Goal: Obtain resource: Obtain resource

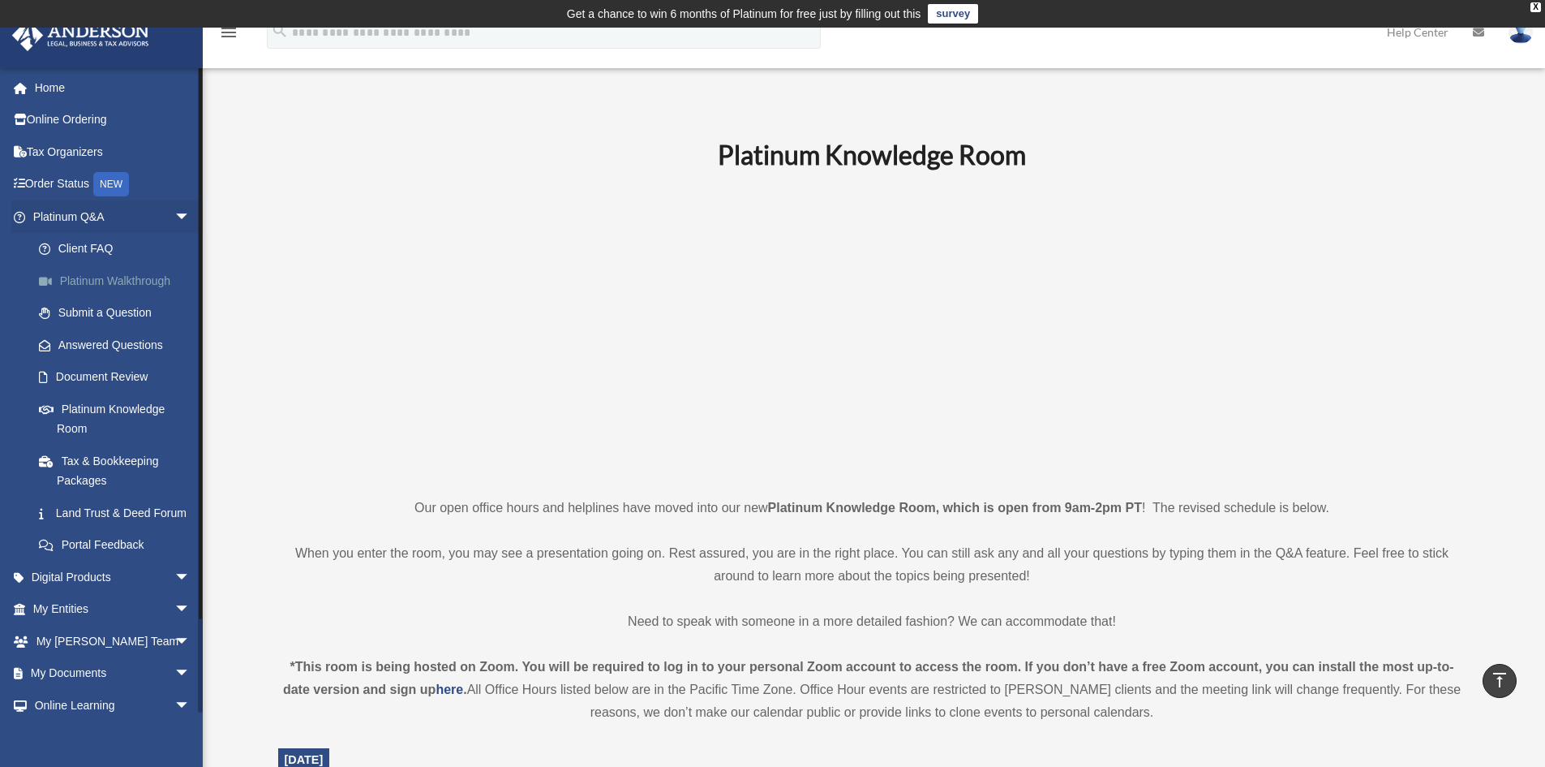
scroll to position [324, 0]
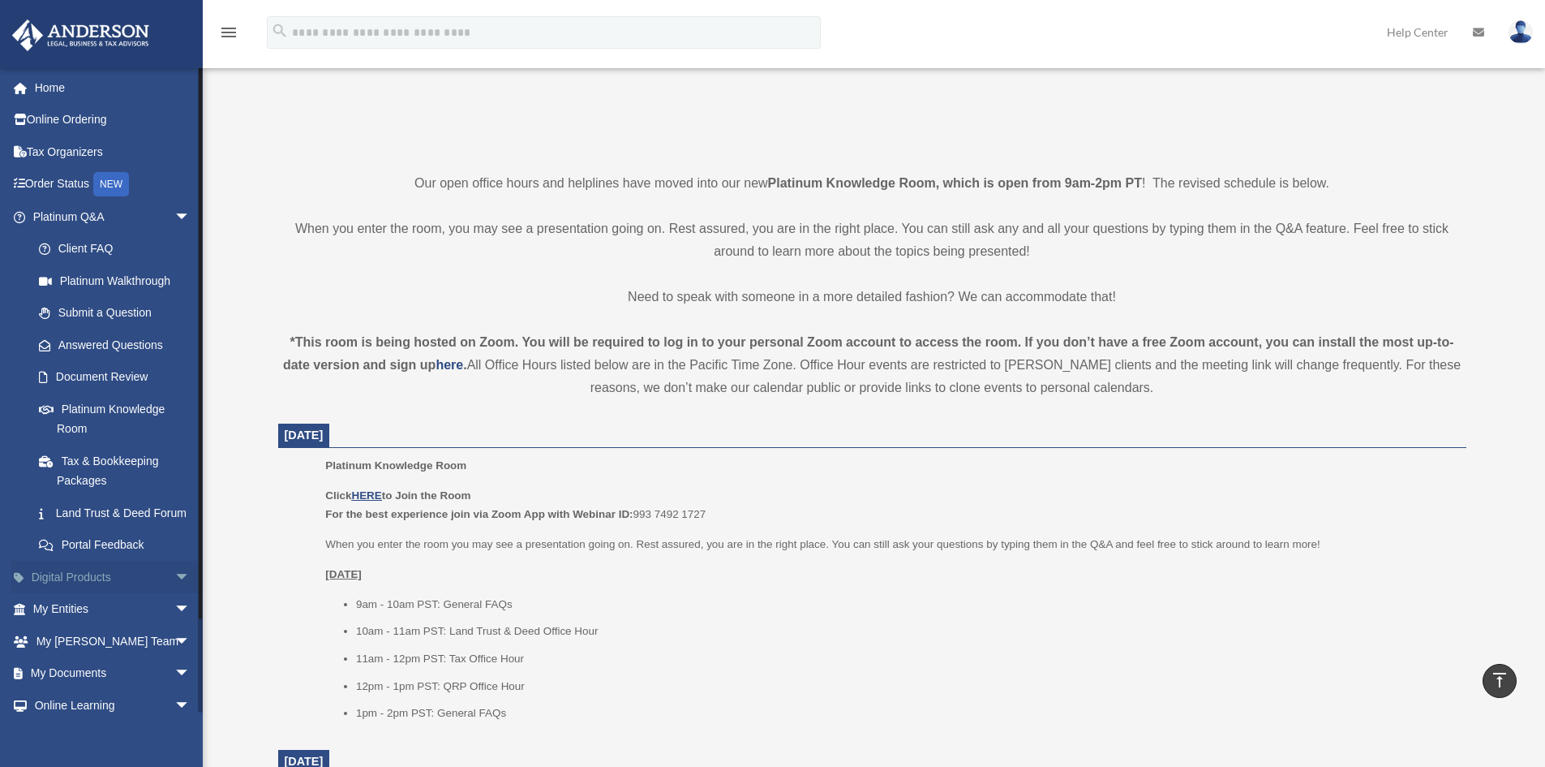
click at [178, 594] on span "arrow_drop_down" at bounding box center [190, 577] width 32 height 33
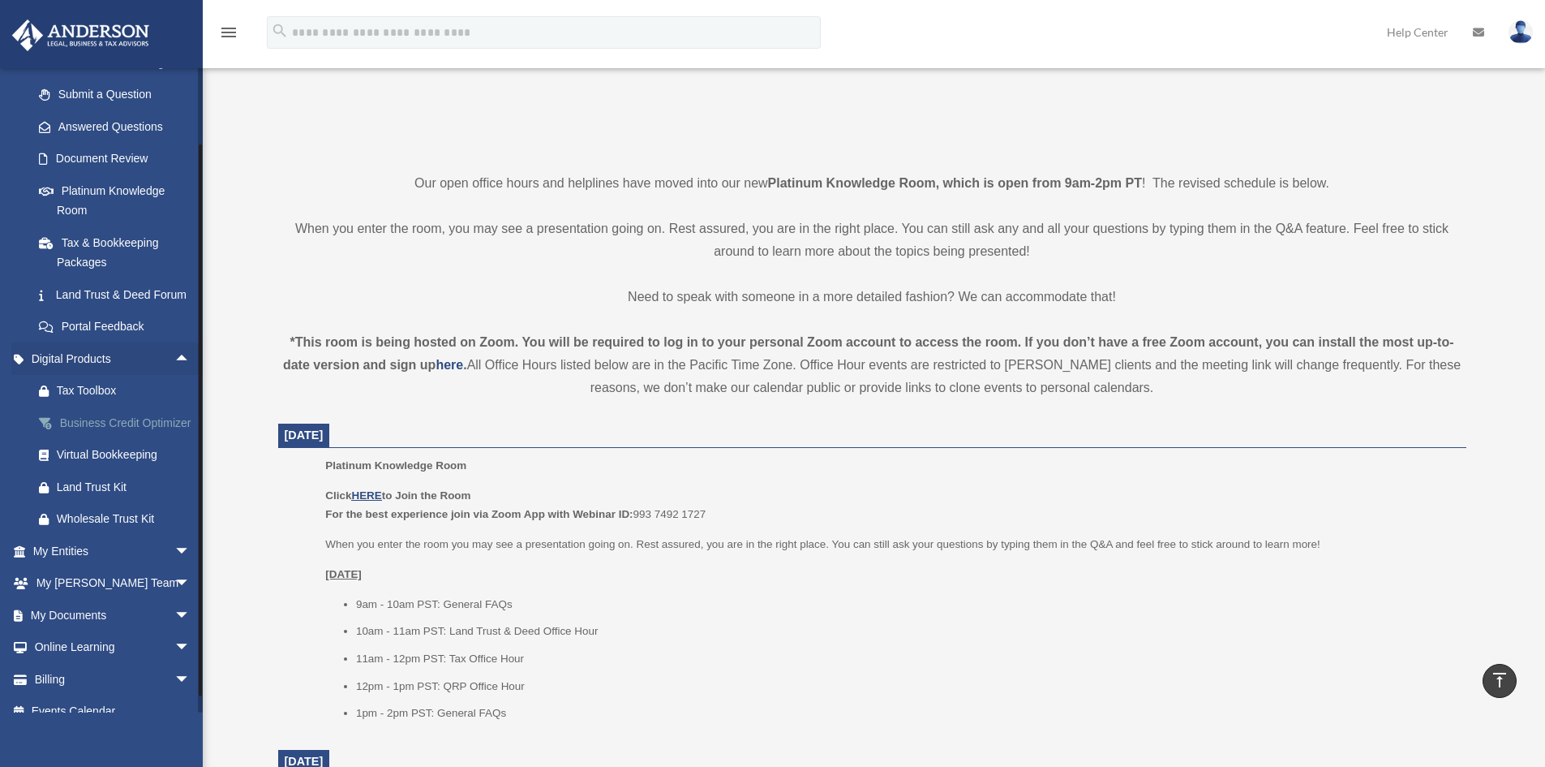
scroll to position [243, 0]
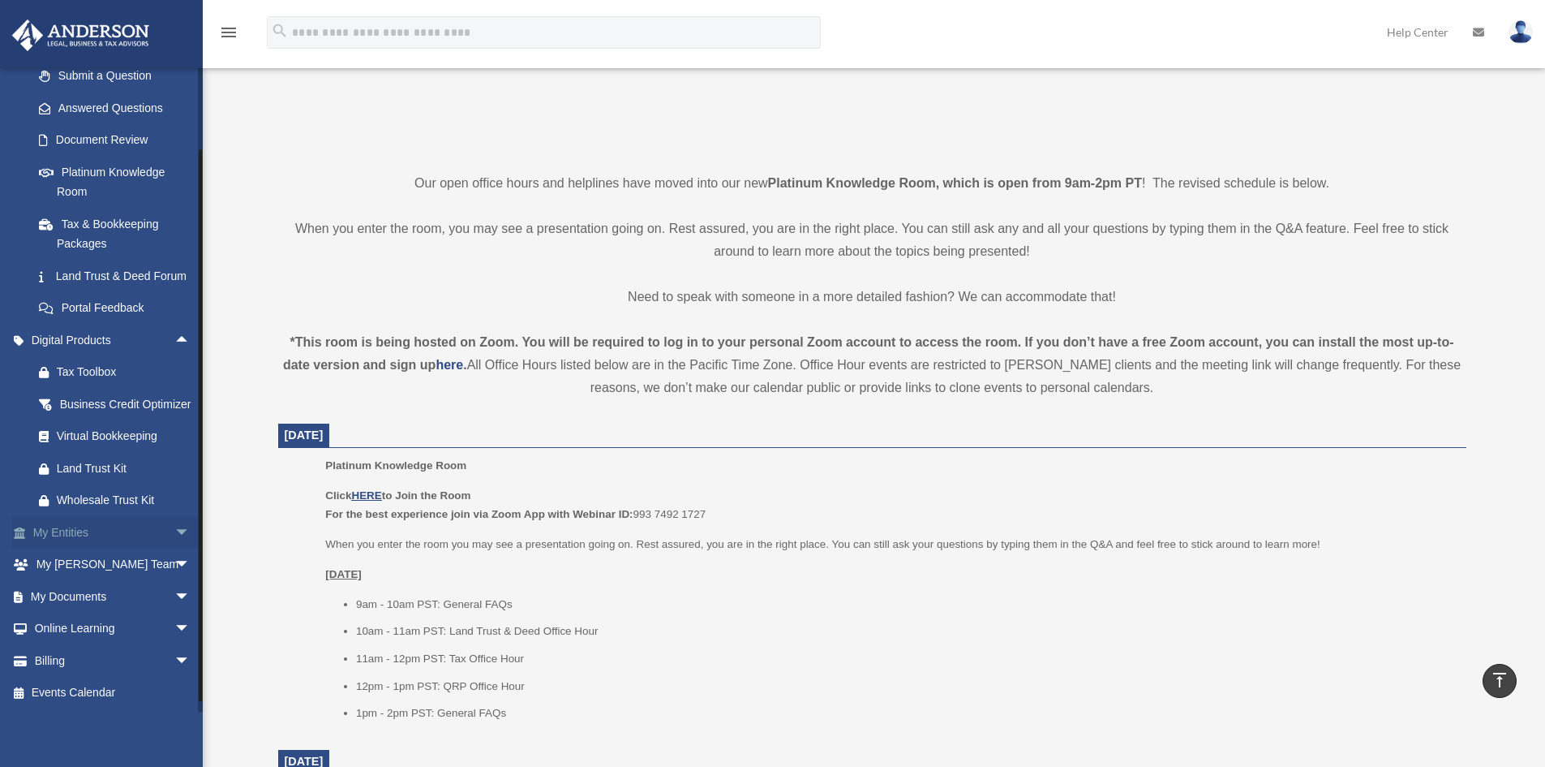
click at [174, 549] on span "arrow_drop_down" at bounding box center [190, 532] width 32 height 33
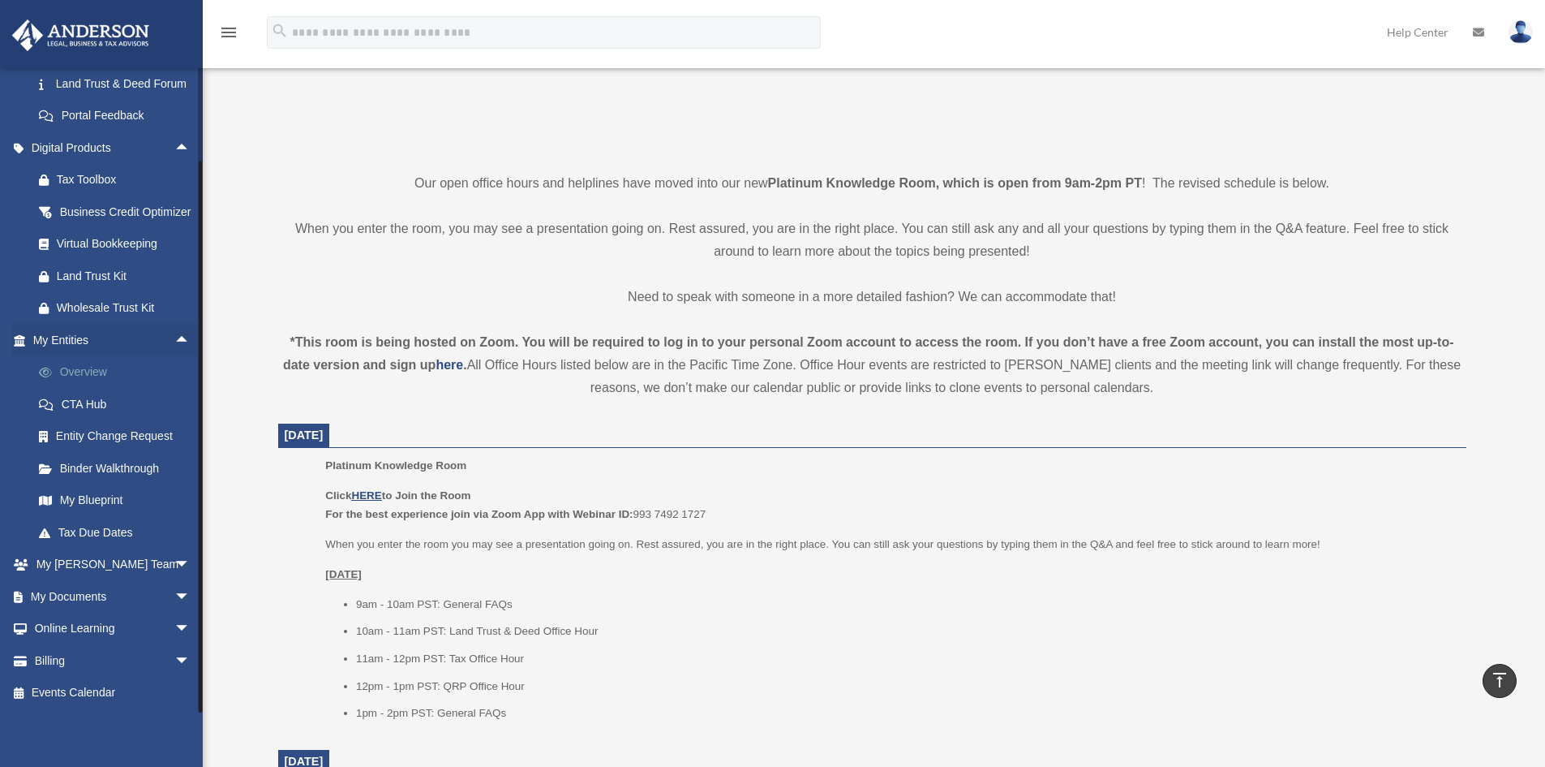
scroll to position [469, 0]
click at [174, 561] on span "arrow_drop_down" at bounding box center [190, 564] width 32 height 33
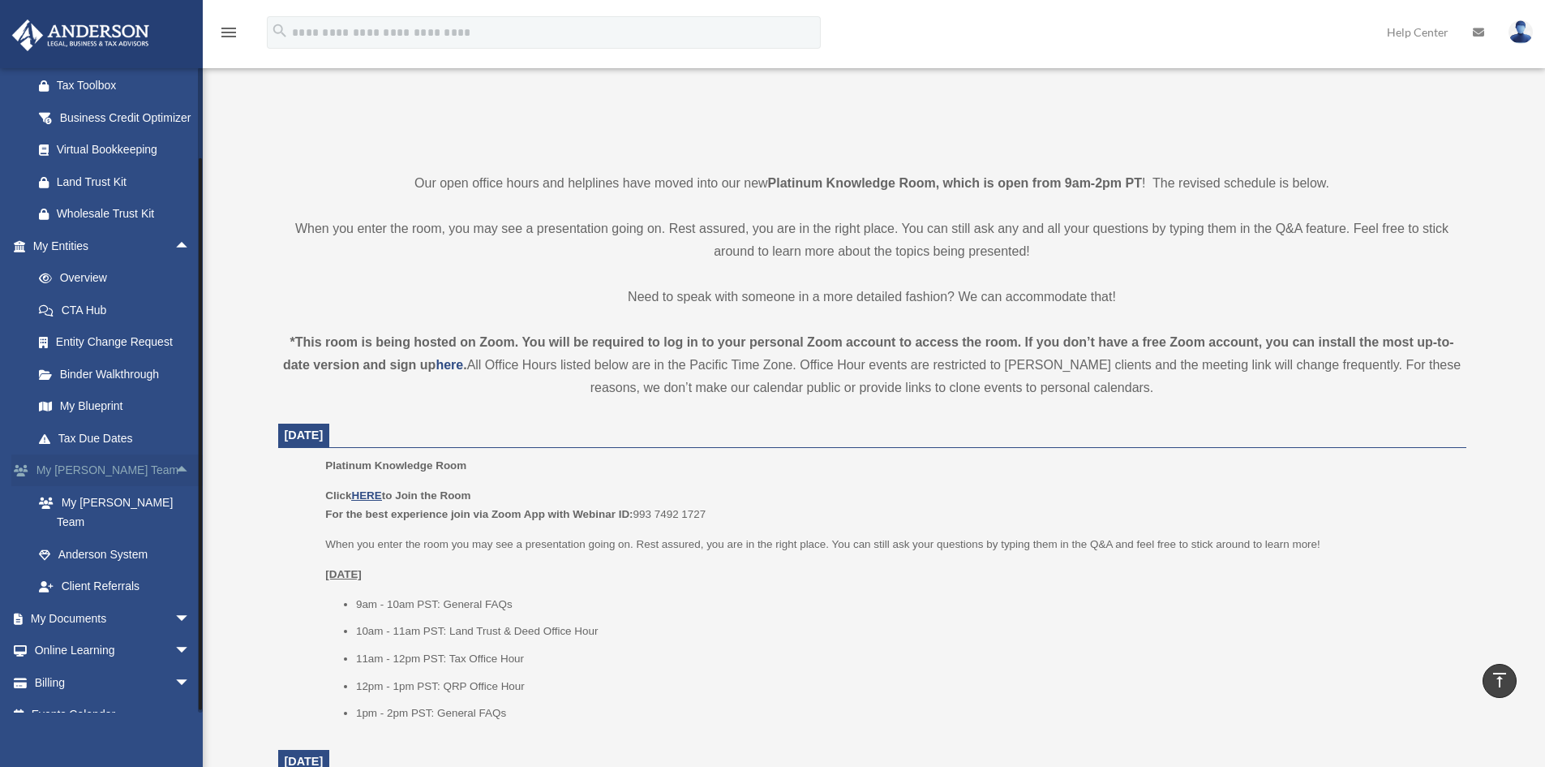
scroll to position [550, 0]
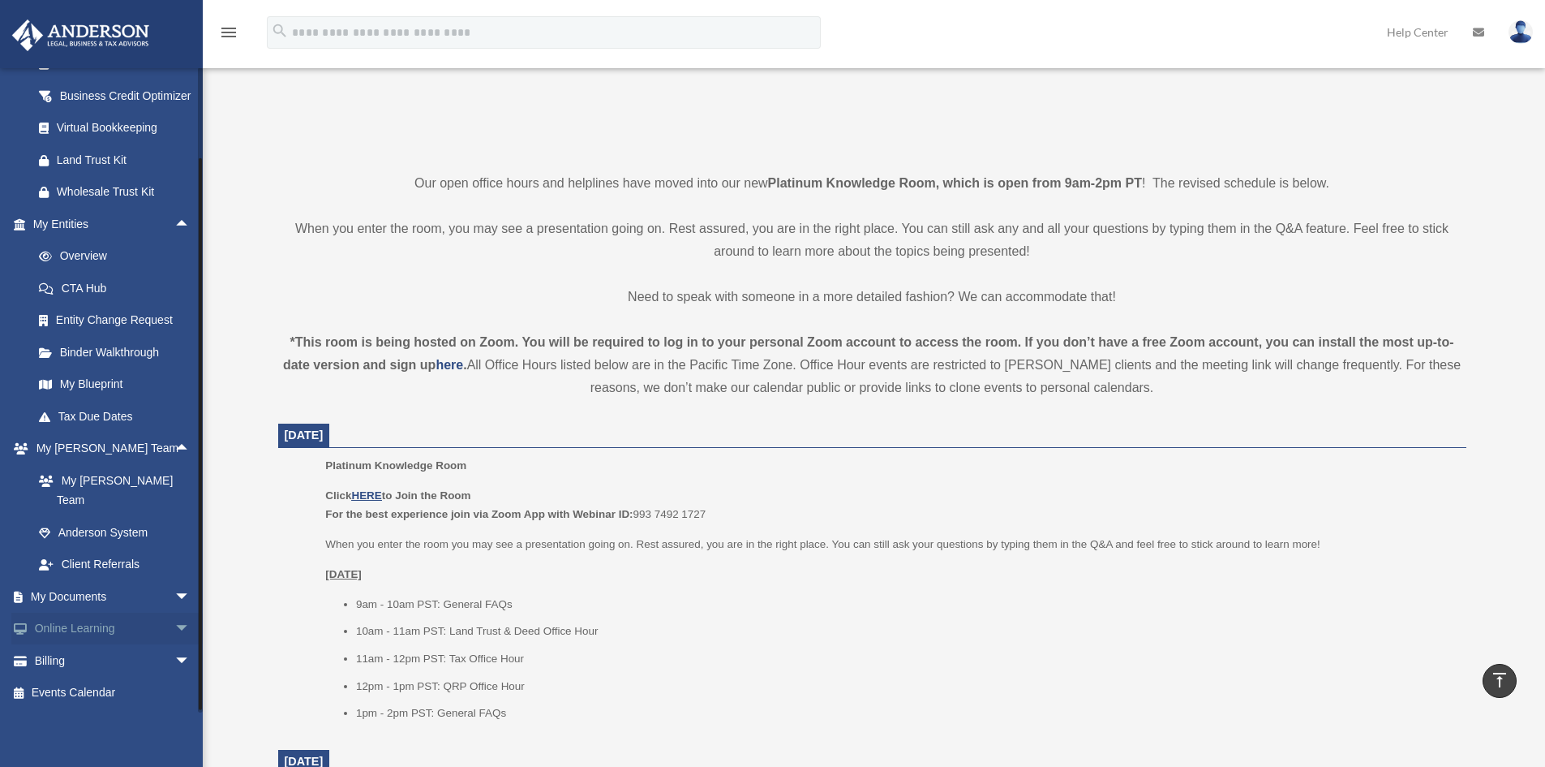
click at [174, 639] on span "arrow_drop_down" at bounding box center [190, 628] width 32 height 33
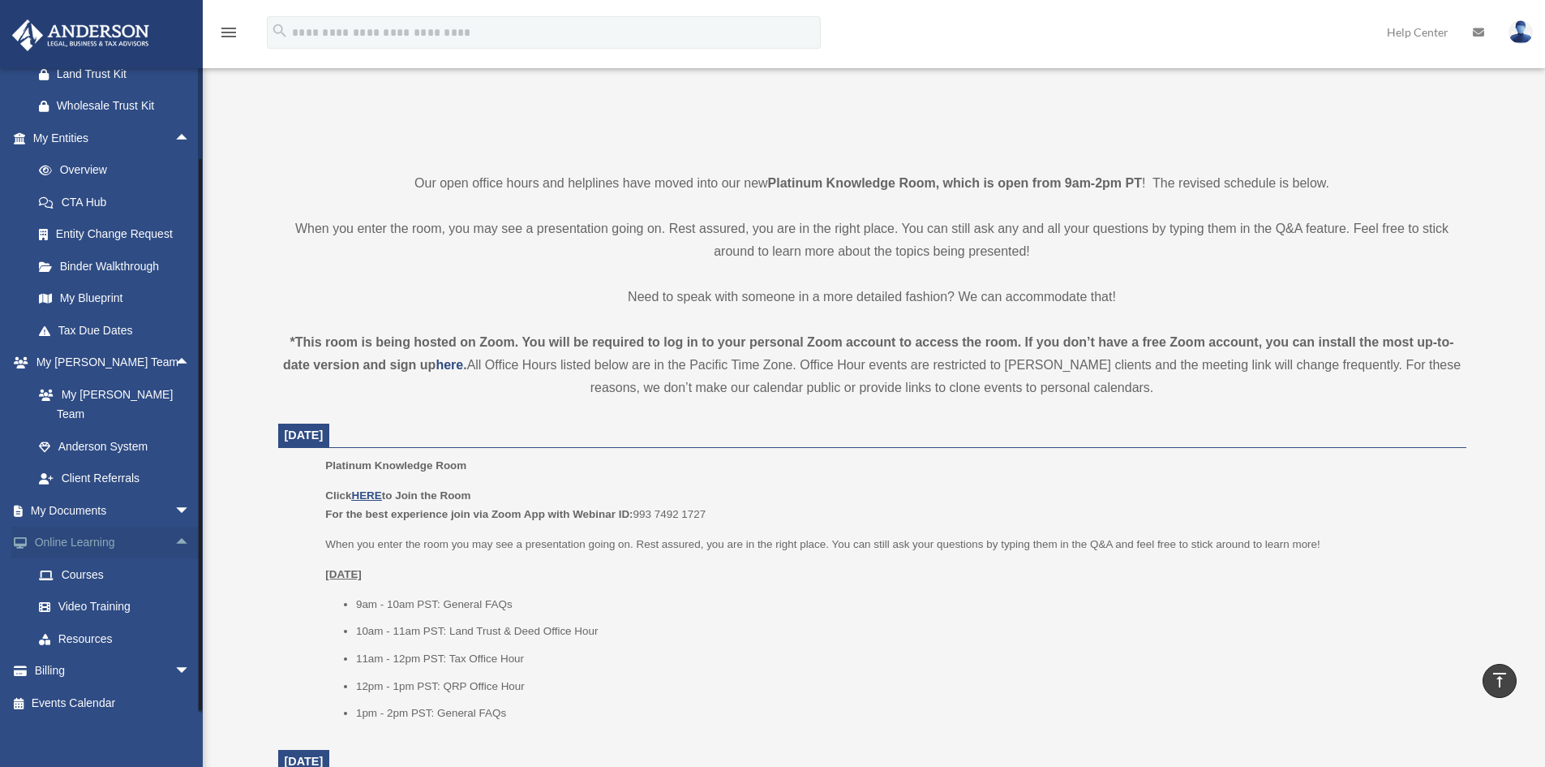
scroll to position [661, 0]
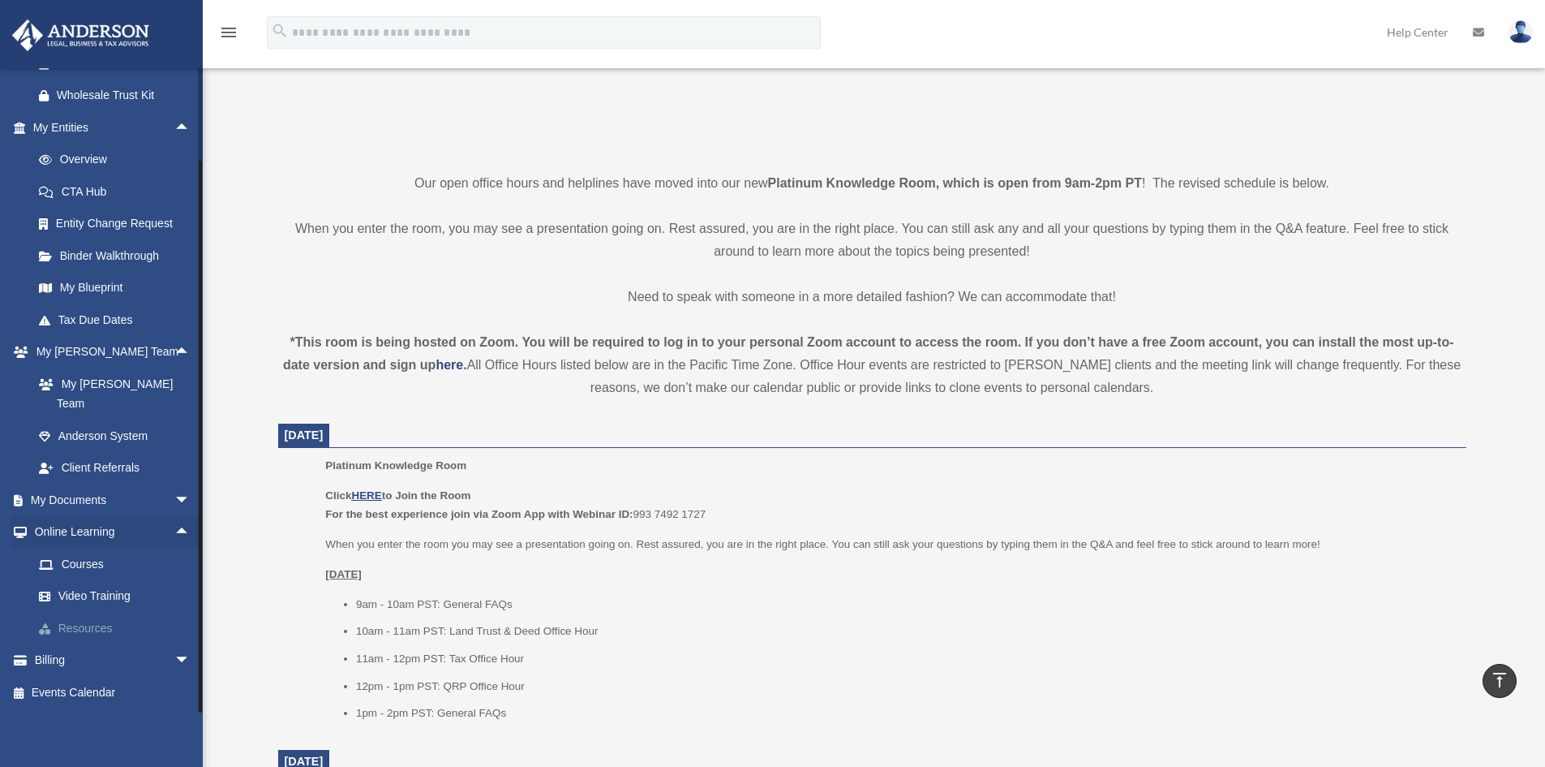
click at [105, 629] on link "Resources" at bounding box center [119, 628] width 192 height 32
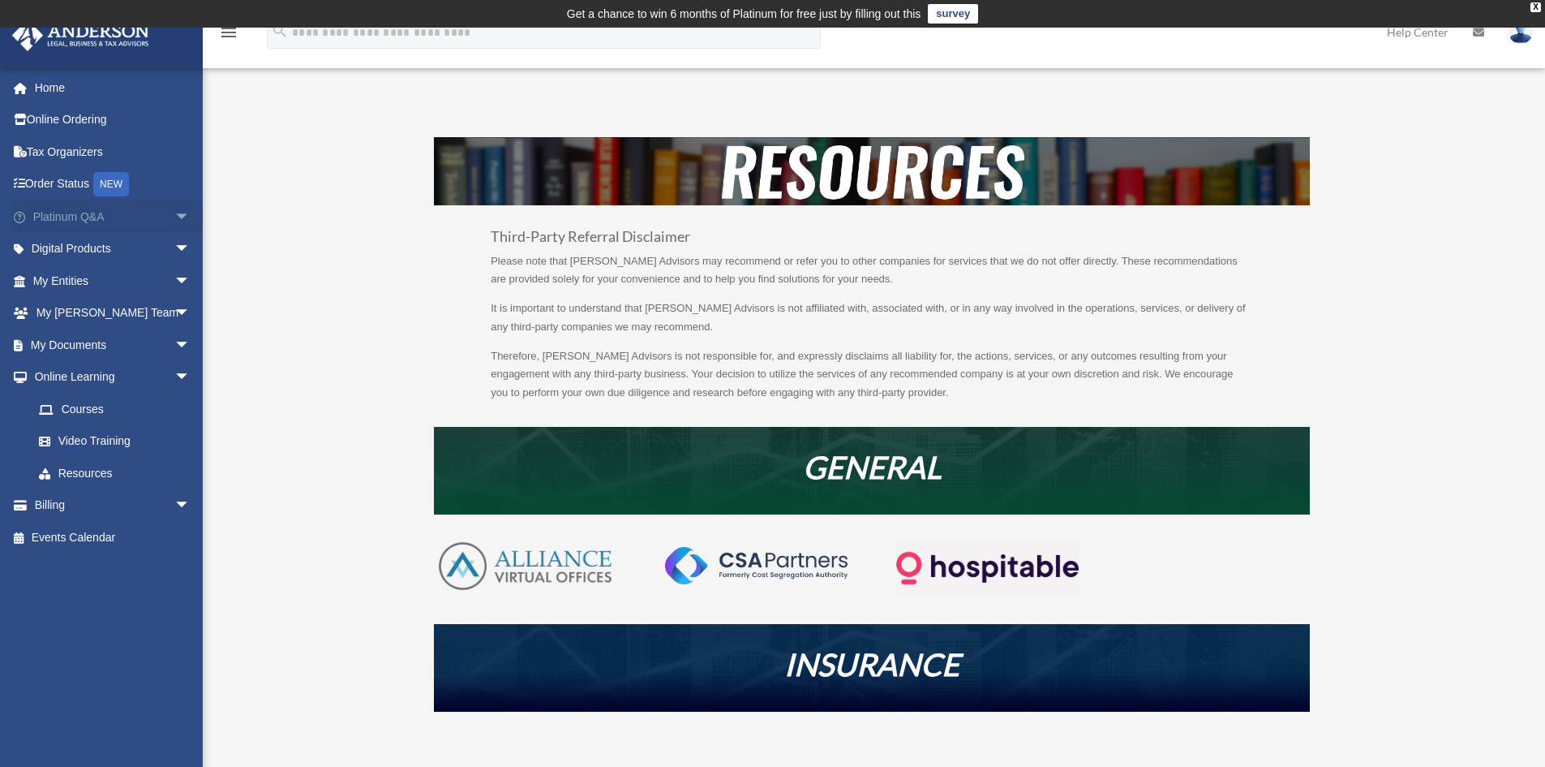
click at [176, 217] on span "arrow_drop_down" at bounding box center [190, 216] width 32 height 33
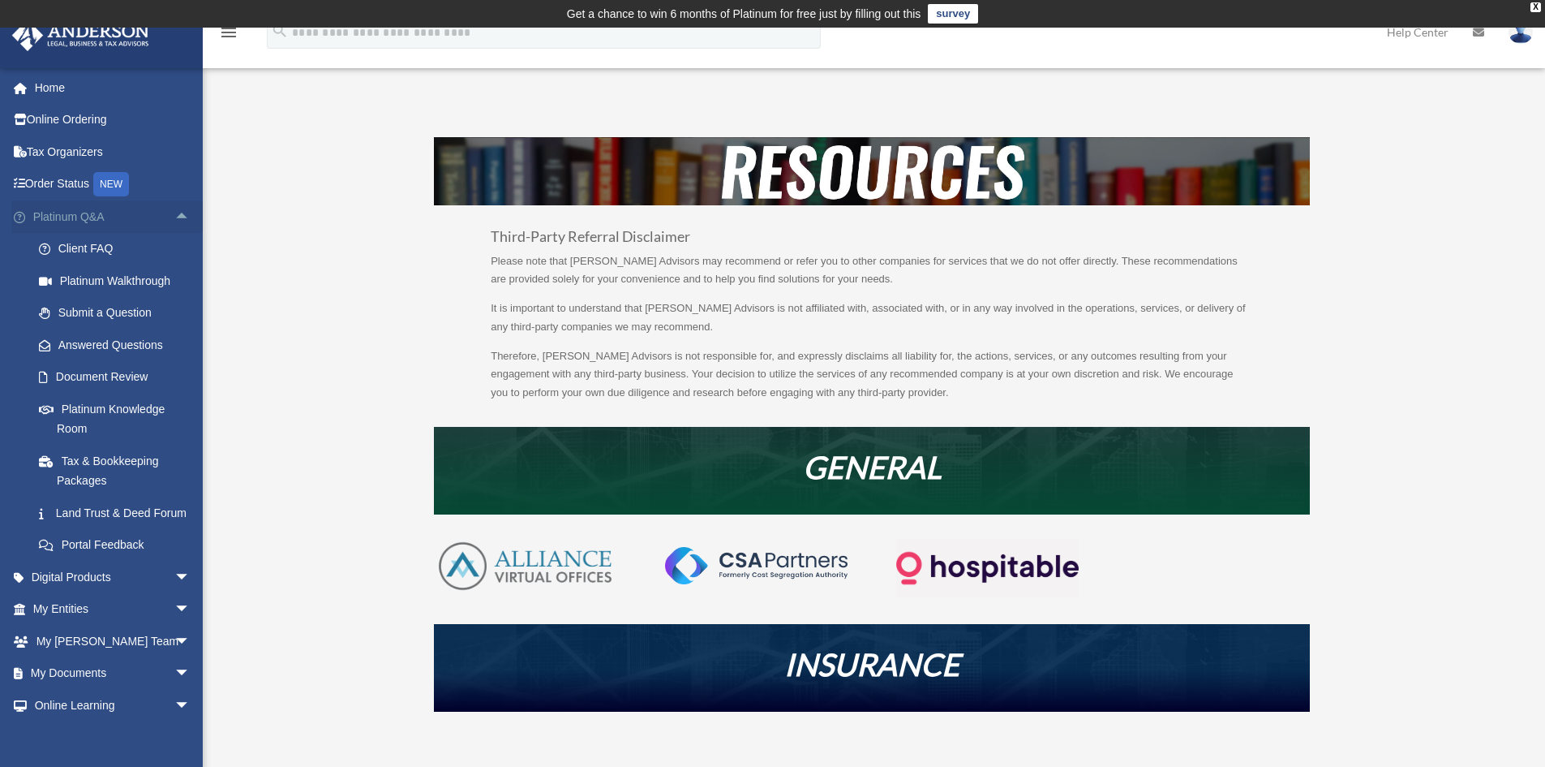
click at [174, 213] on span "arrow_drop_up" at bounding box center [190, 216] width 32 height 33
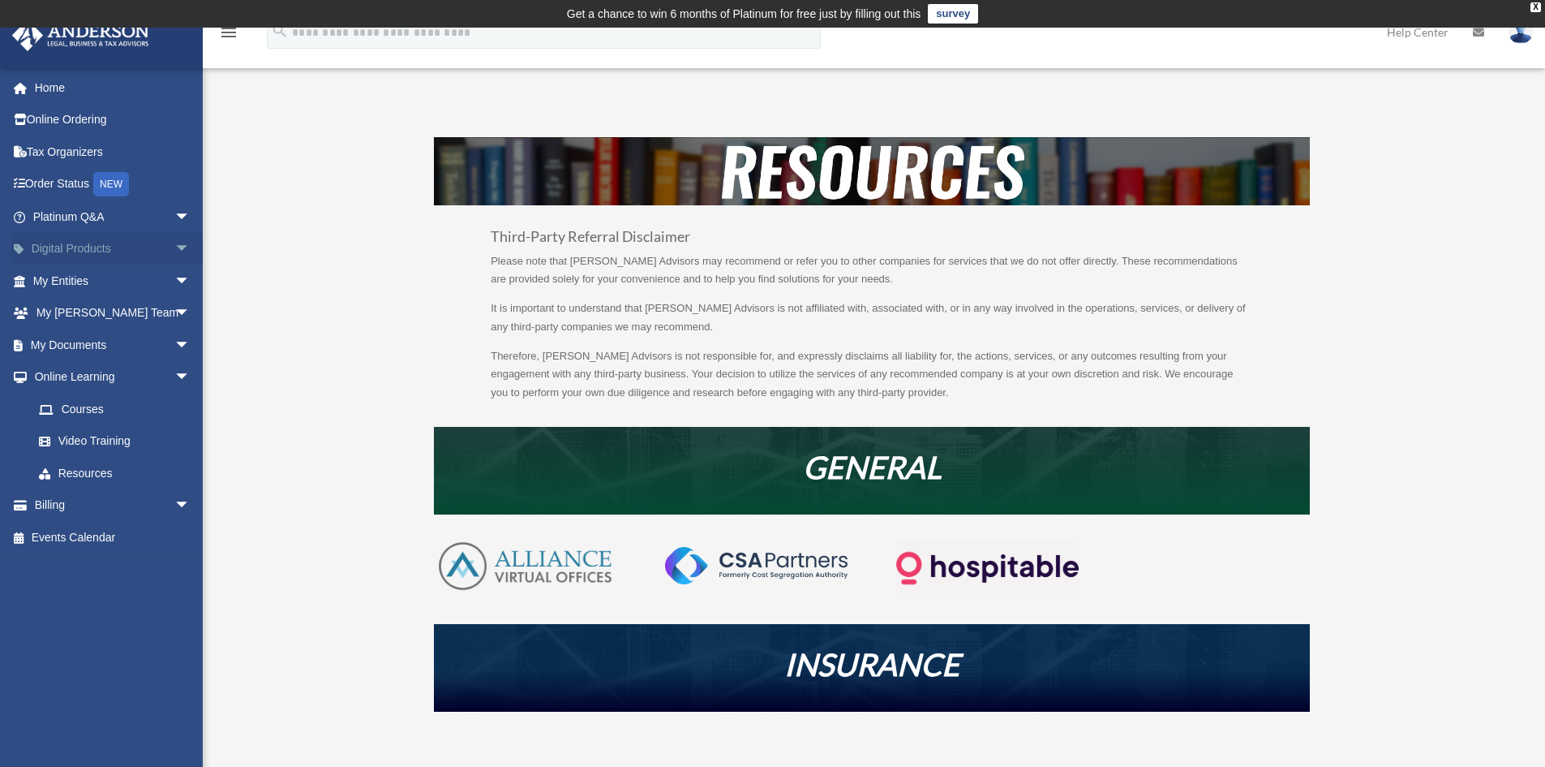
click at [174, 244] on span "arrow_drop_down" at bounding box center [190, 249] width 32 height 33
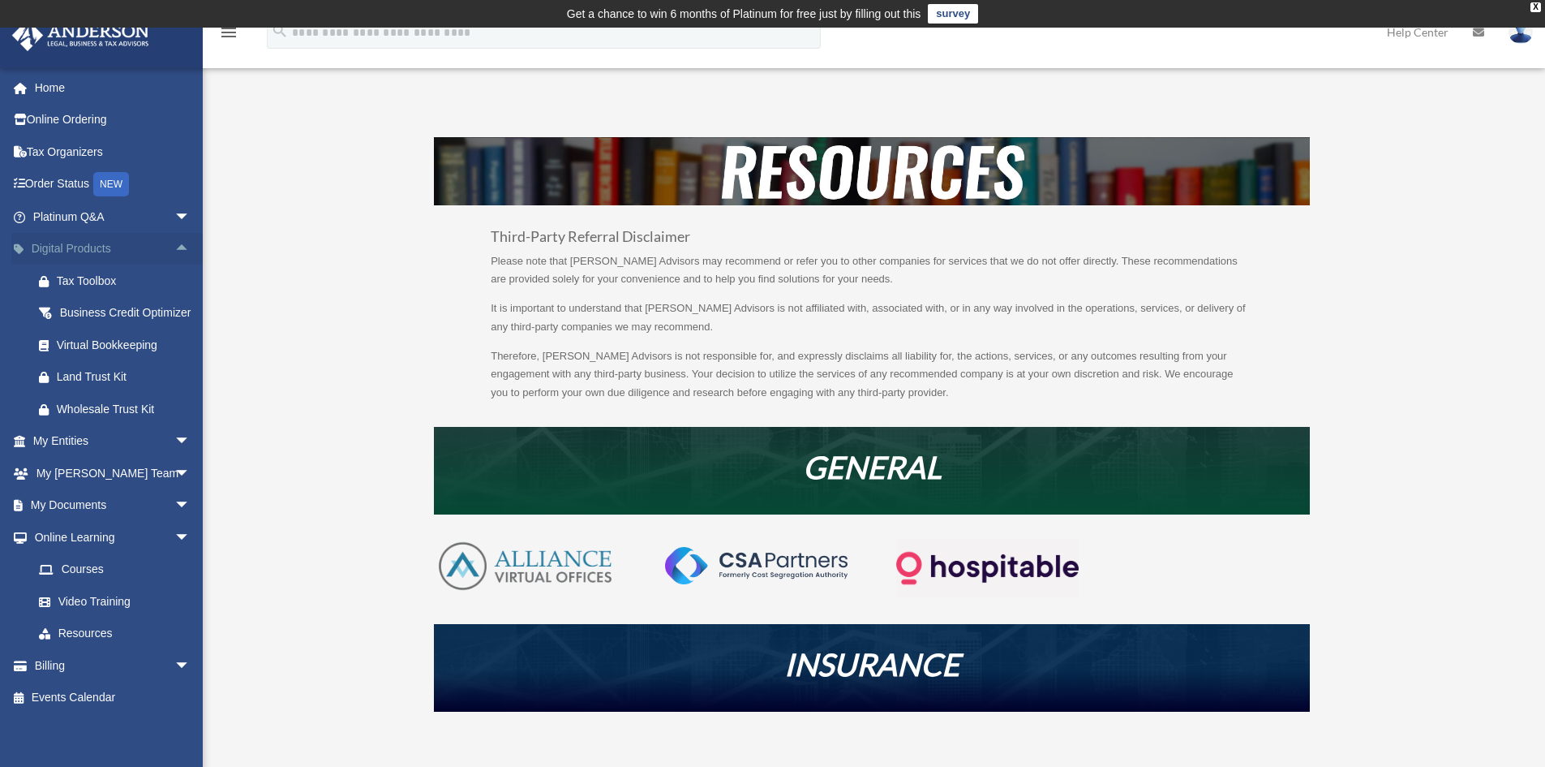
click at [174, 244] on span "arrow_drop_up" at bounding box center [190, 249] width 32 height 33
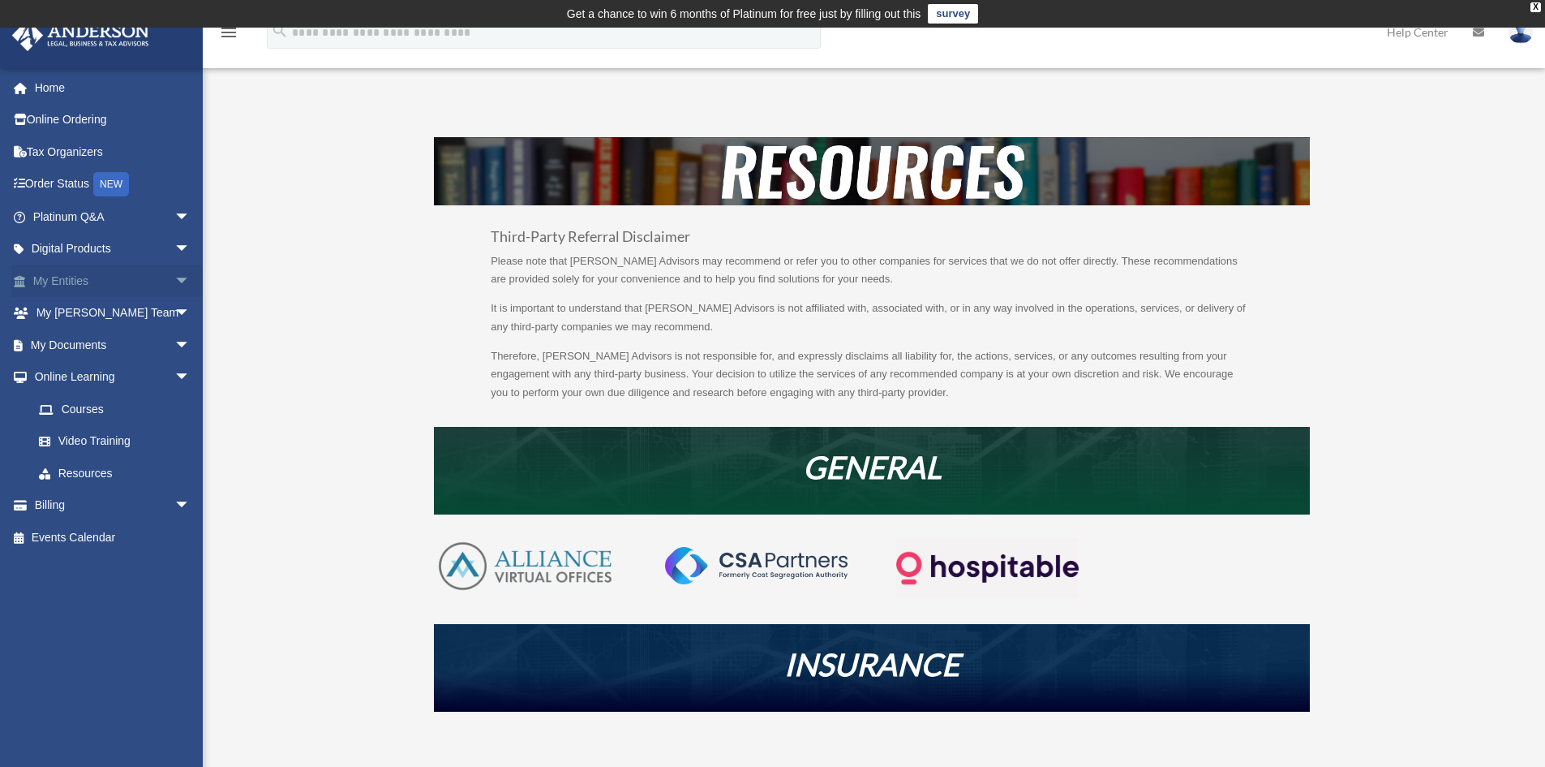
click at [174, 281] on span "arrow_drop_down" at bounding box center [190, 280] width 32 height 33
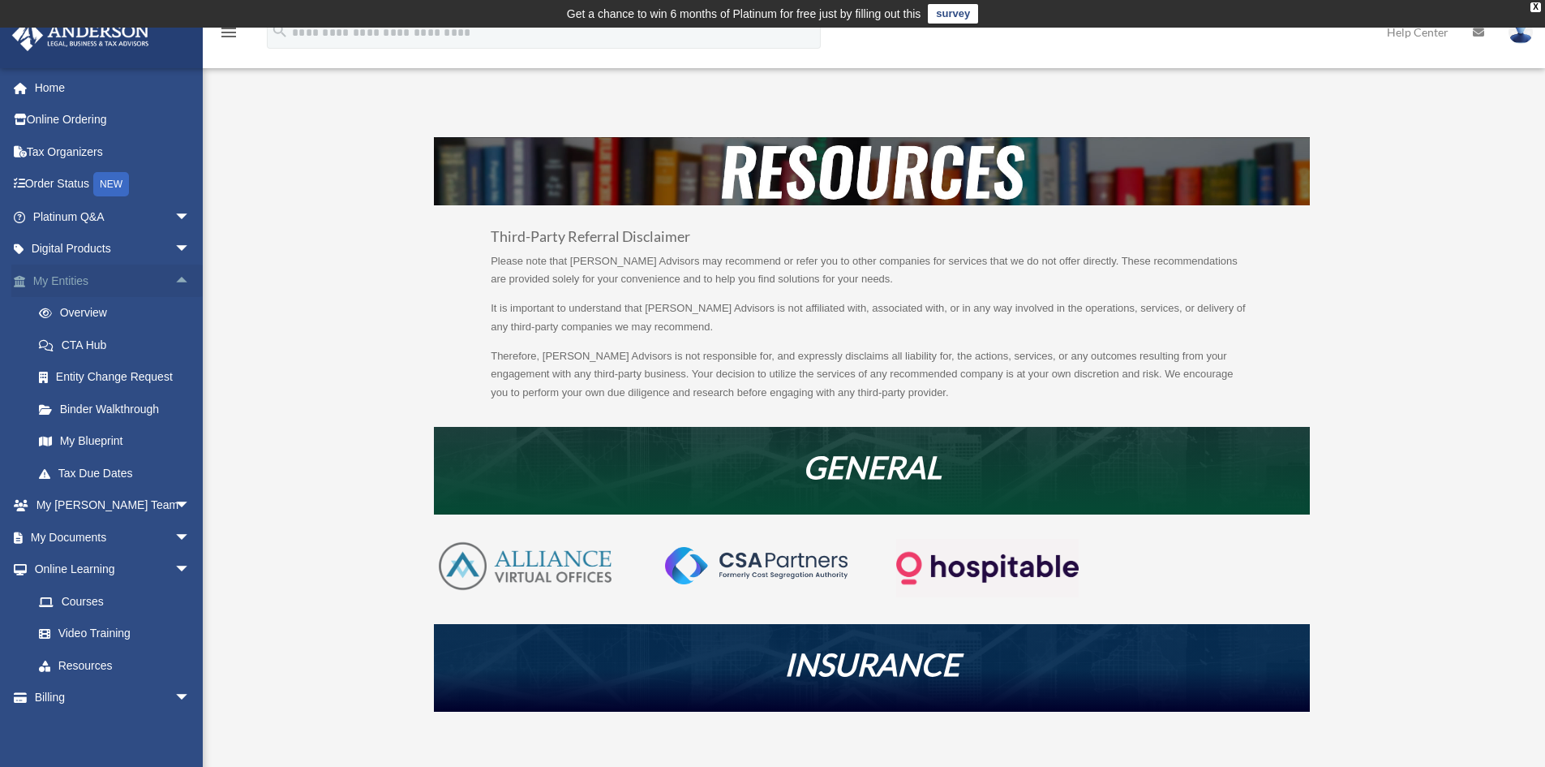
click at [174, 281] on span "arrow_drop_up" at bounding box center [190, 280] width 32 height 33
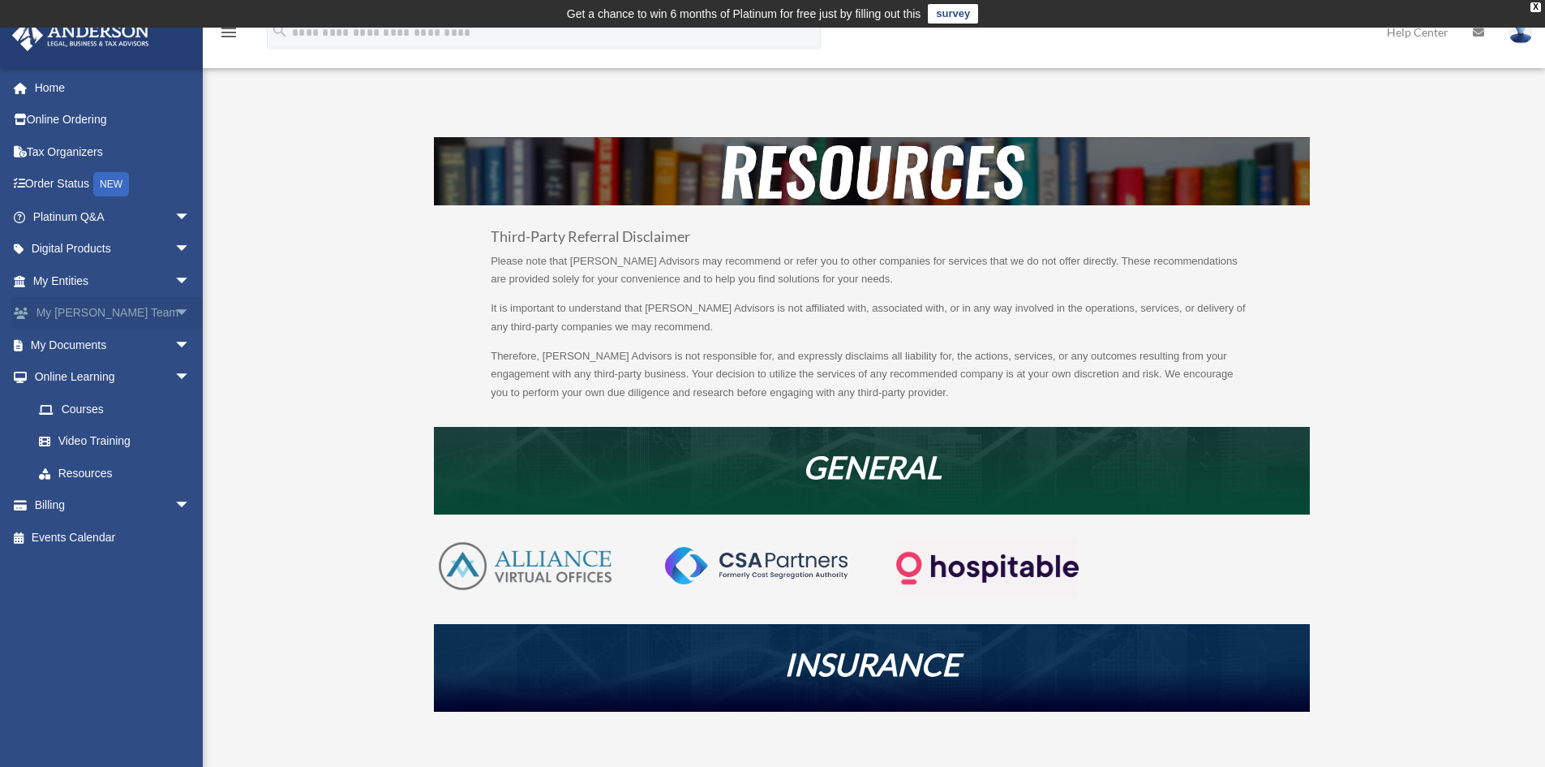
click at [174, 311] on span "arrow_drop_down" at bounding box center [190, 313] width 32 height 33
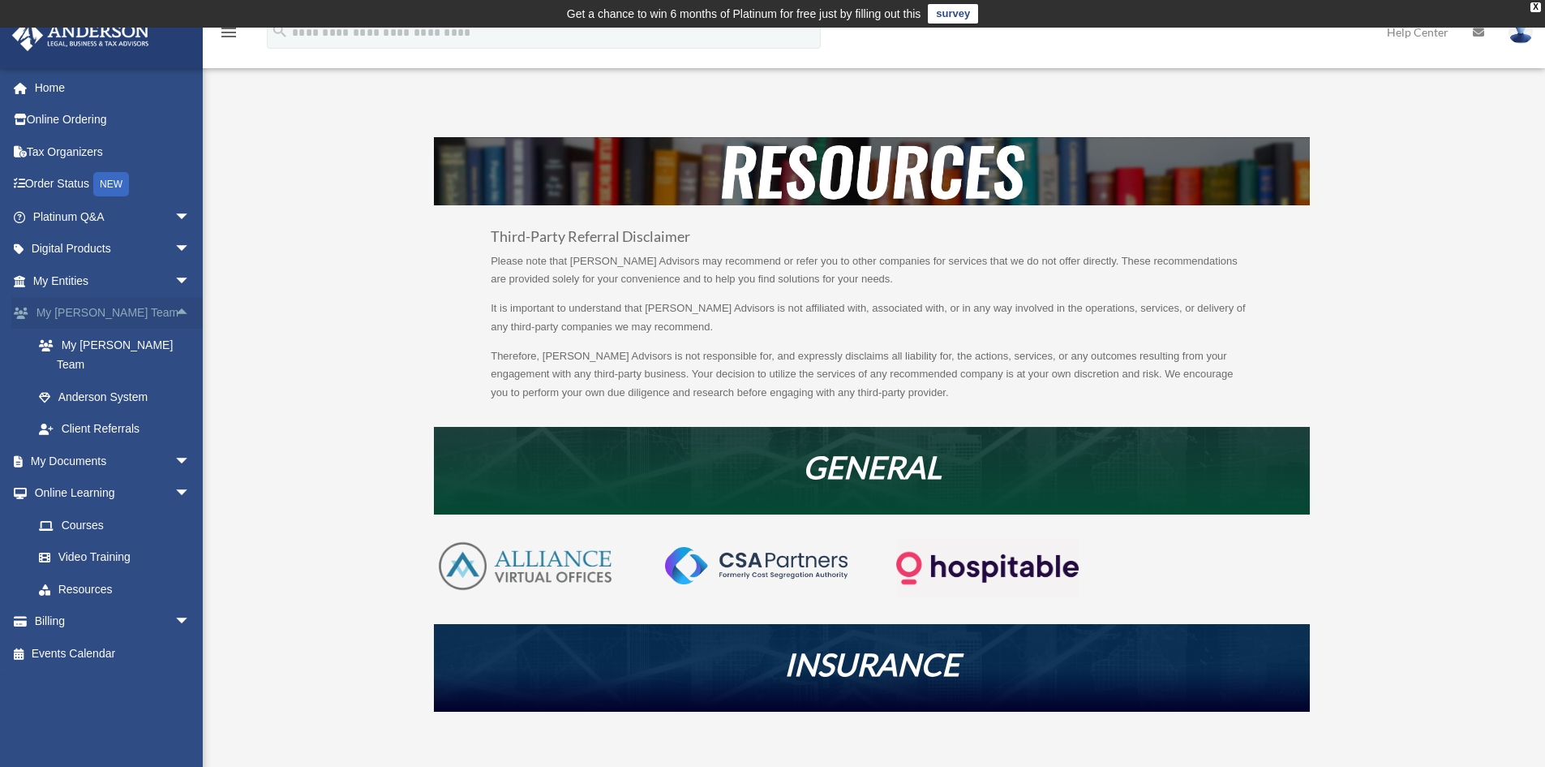
click at [174, 311] on span "arrow_drop_up" at bounding box center [190, 313] width 32 height 33
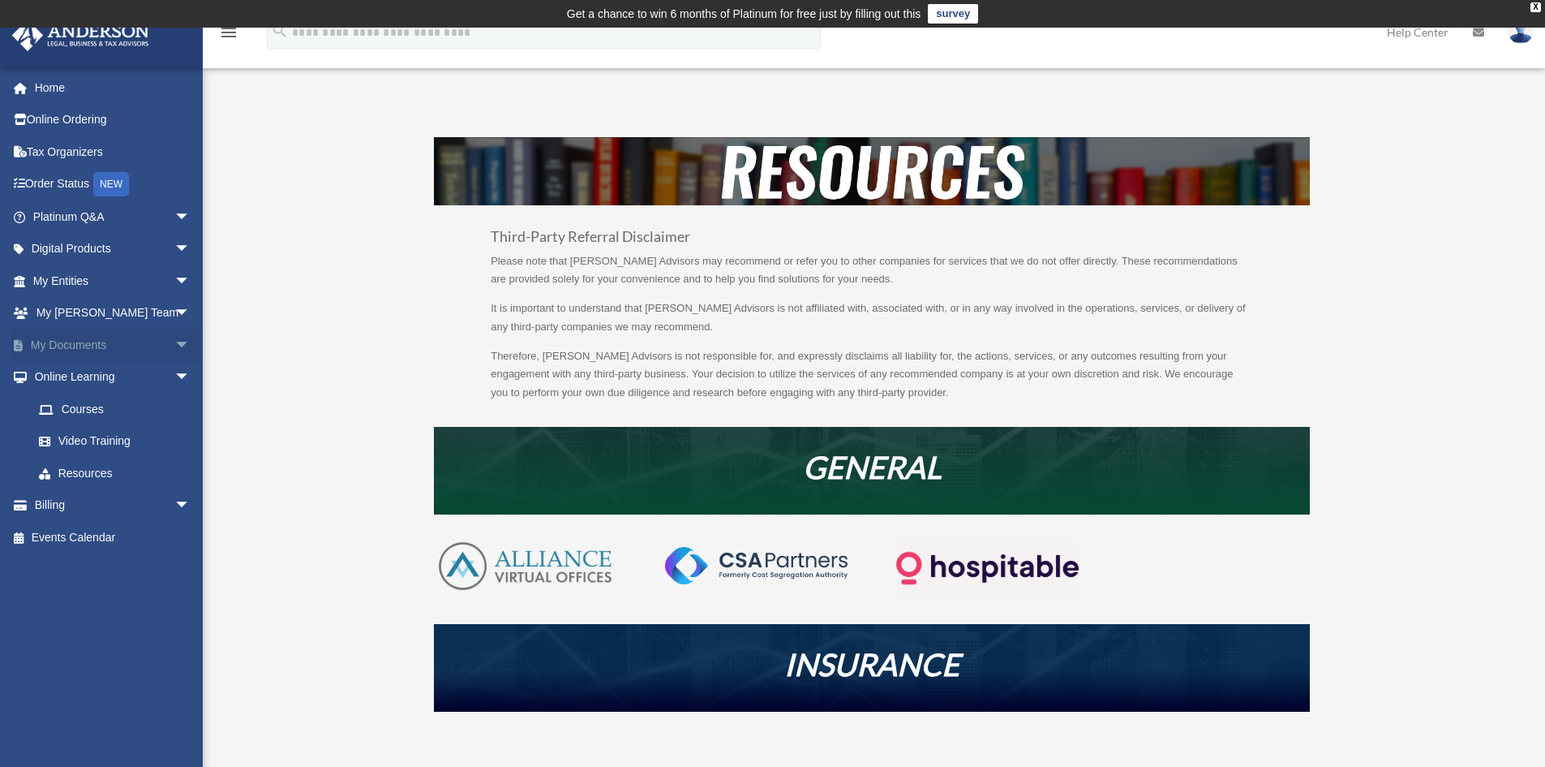
click at [174, 348] on span "arrow_drop_down" at bounding box center [190, 345] width 32 height 33
click at [97, 434] on link "Forms Library" at bounding box center [119, 441] width 192 height 32
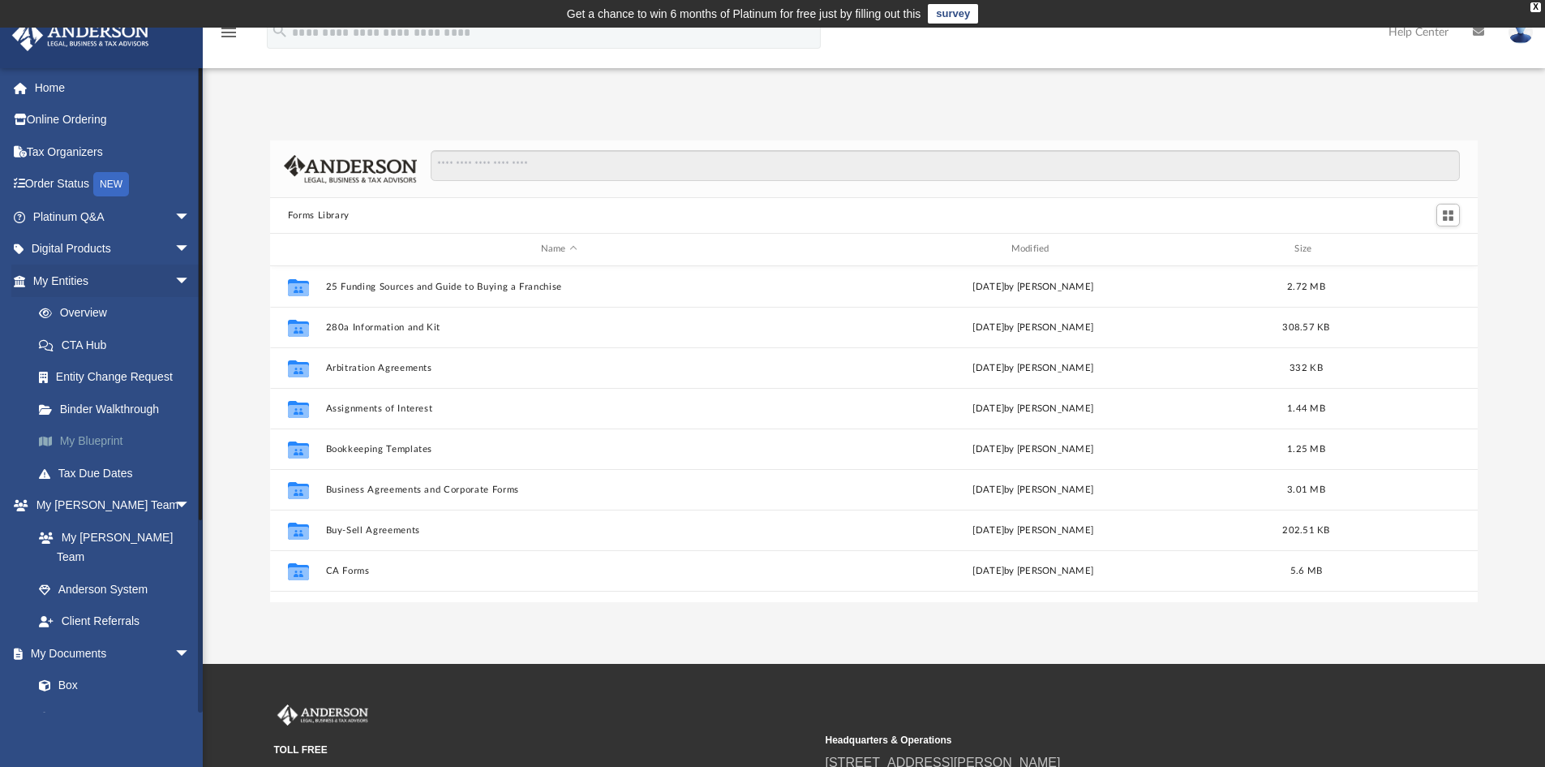
scroll to position [357, 1196]
click at [665, 165] on input "Search files and folders" at bounding box center [945, 165] width 1029 height 31
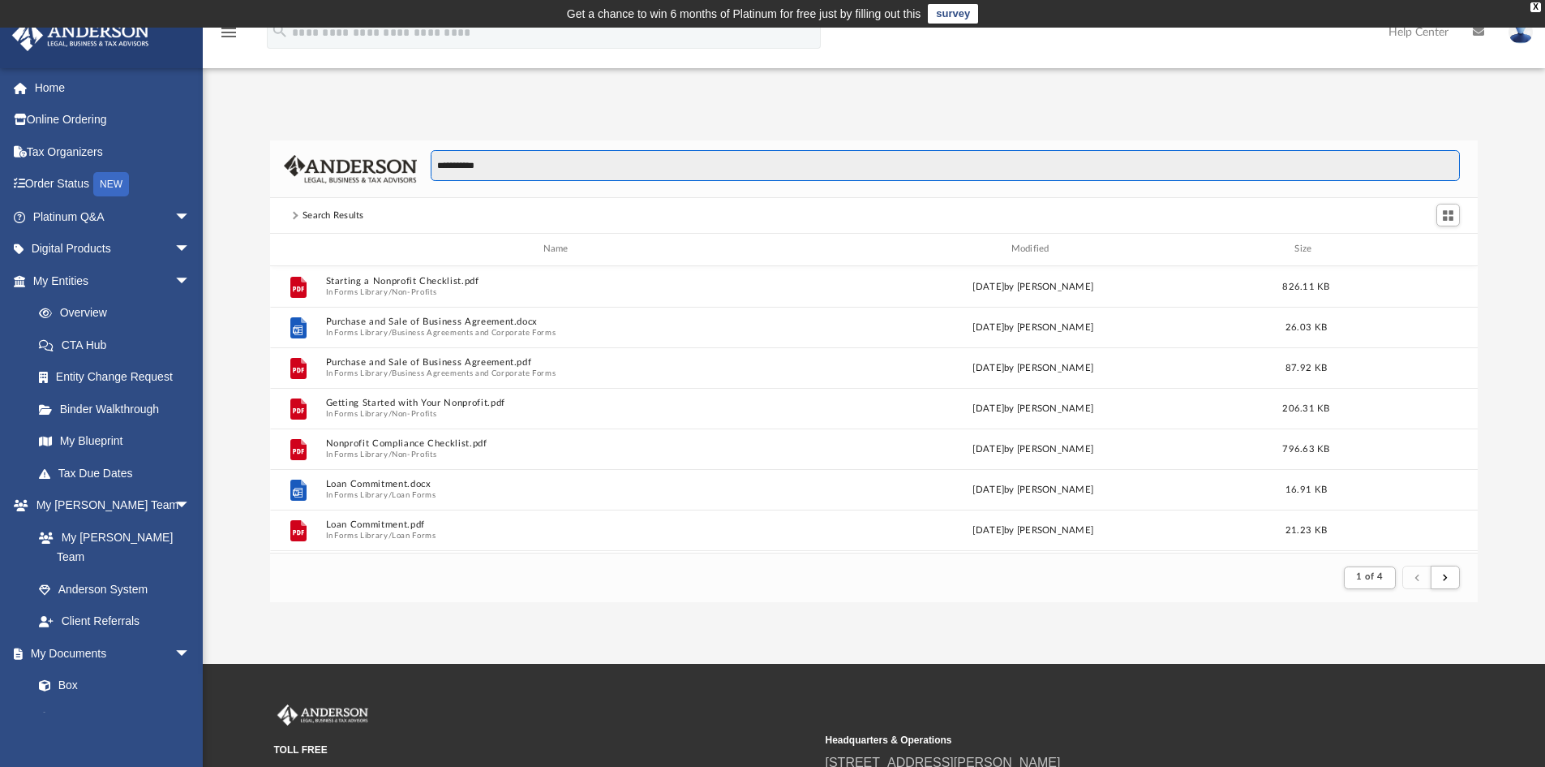
scroll to position [307, 1196]
type input "*"
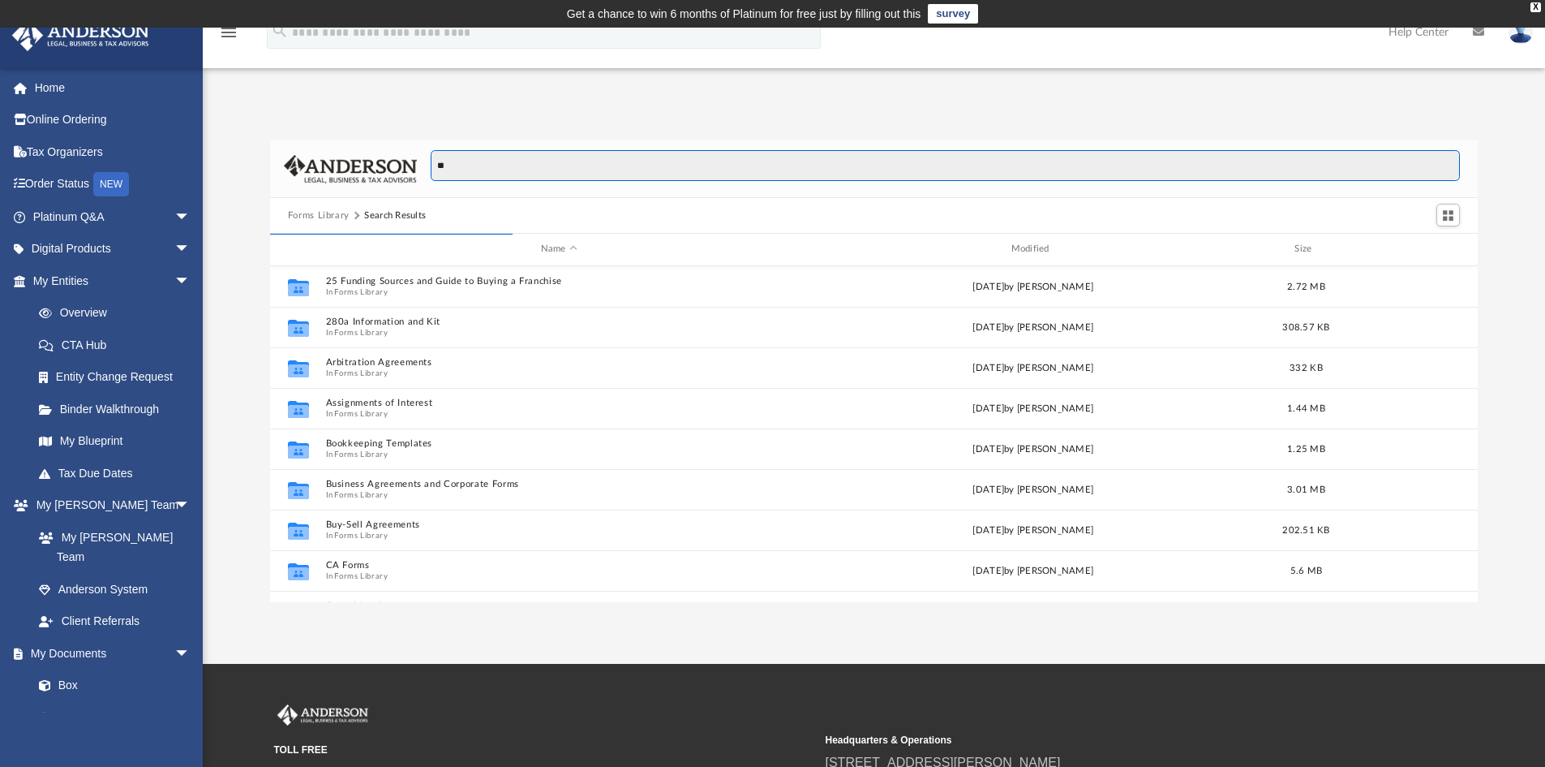
type input "*"
type input "**********"
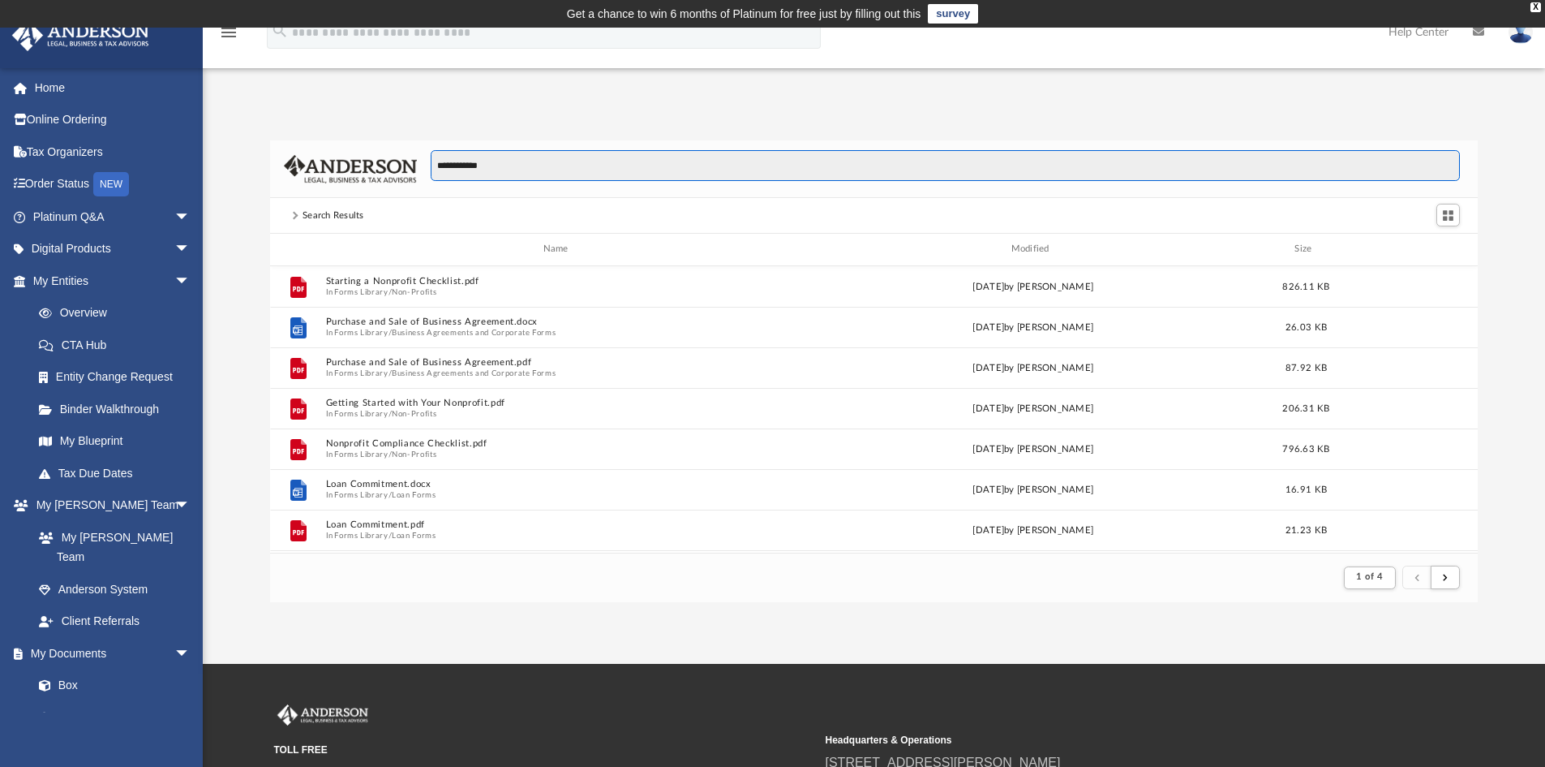
scroll to position [307, 1196]
drag, startPoint x: 518, startPoint y: 165, endPoint x: 358, endPoint y: 170, distance: 159.9
click at [358, 170] on div "**********" at bounding box center [874, 169] width 1209 height 58
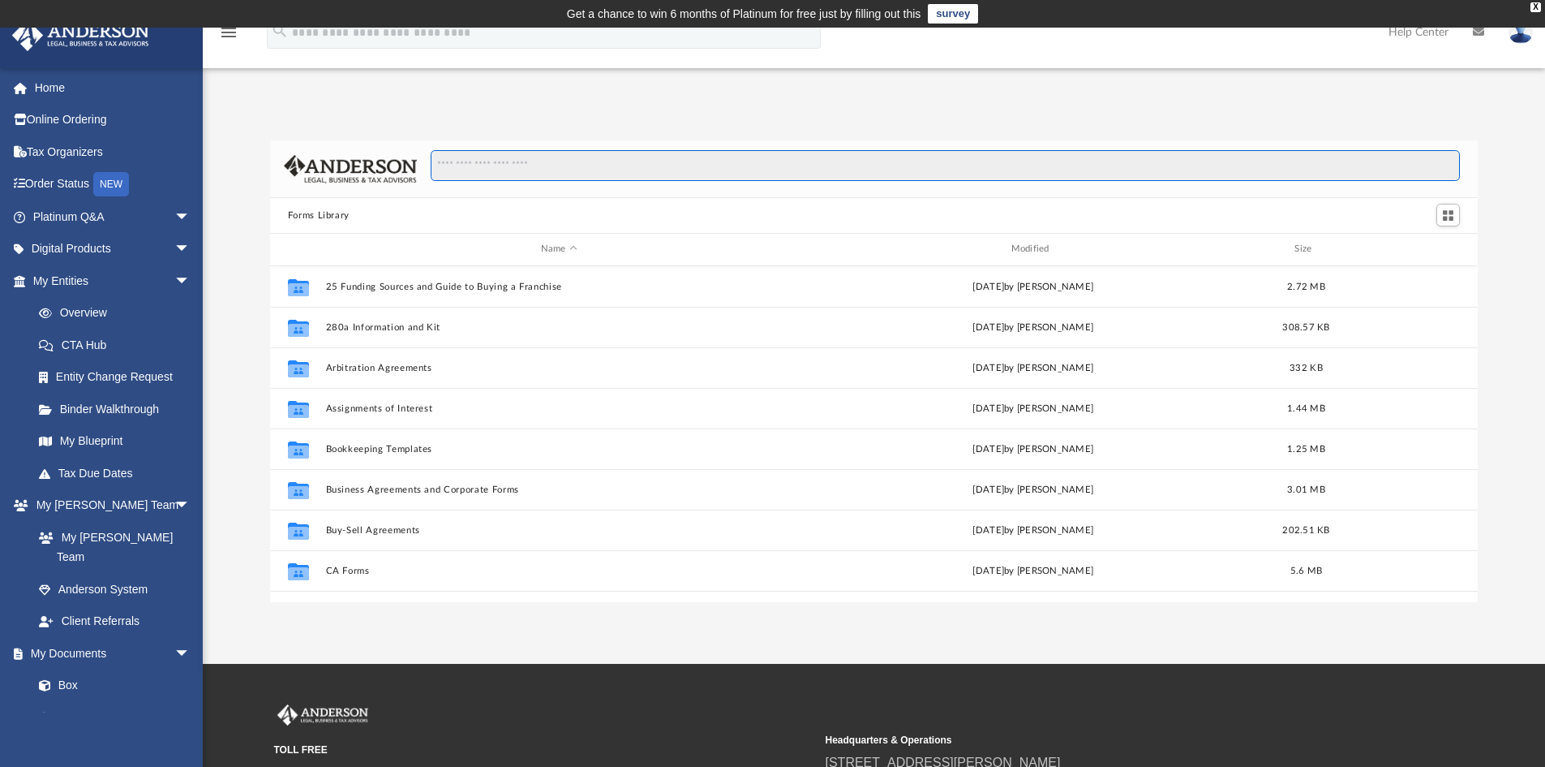
scroll to position [357, 1196]
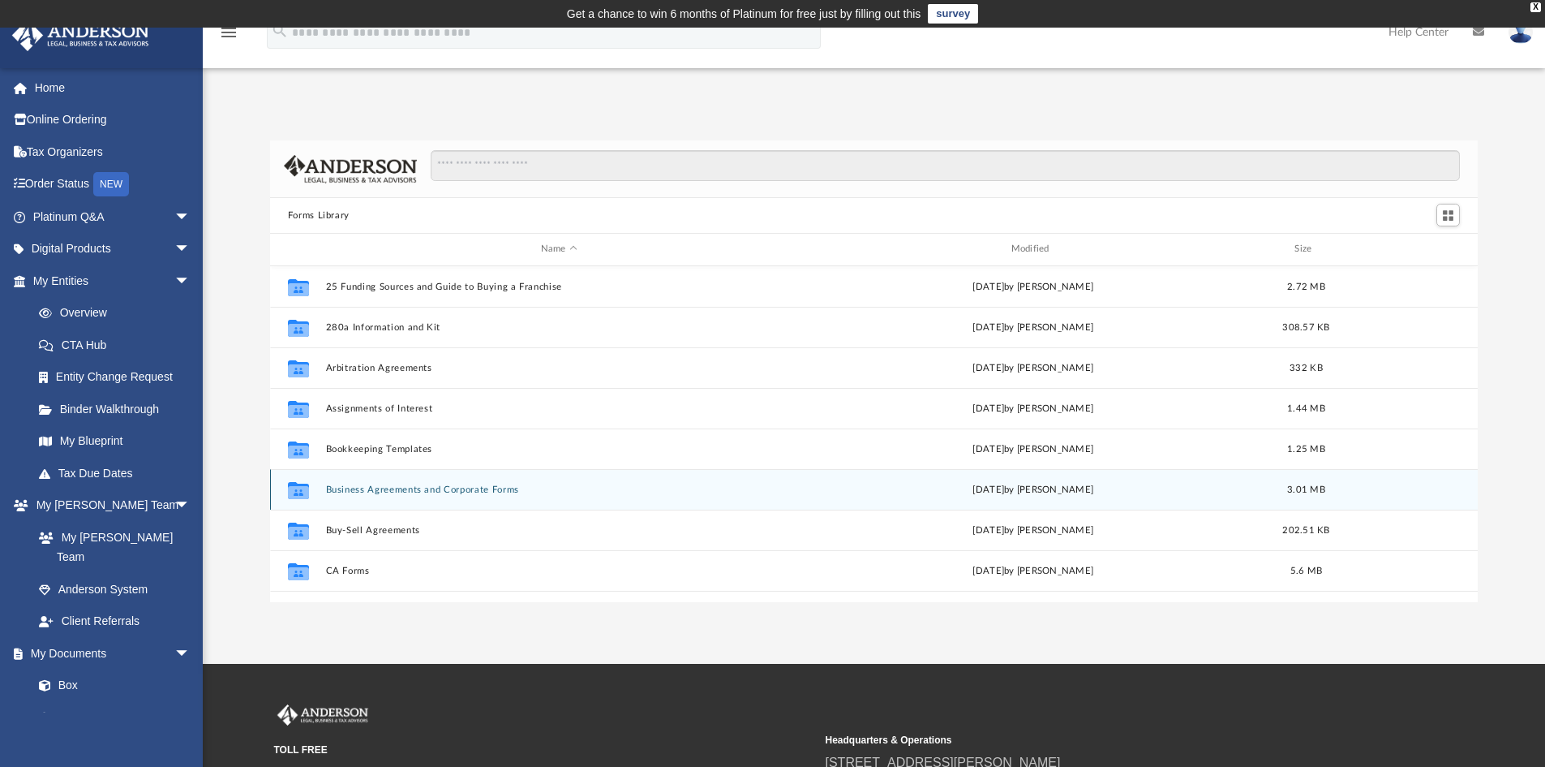
click at [438, 490] on button "Business Agreements and Corporate Forms" at bounding box center [558, 489] width 467 height 11
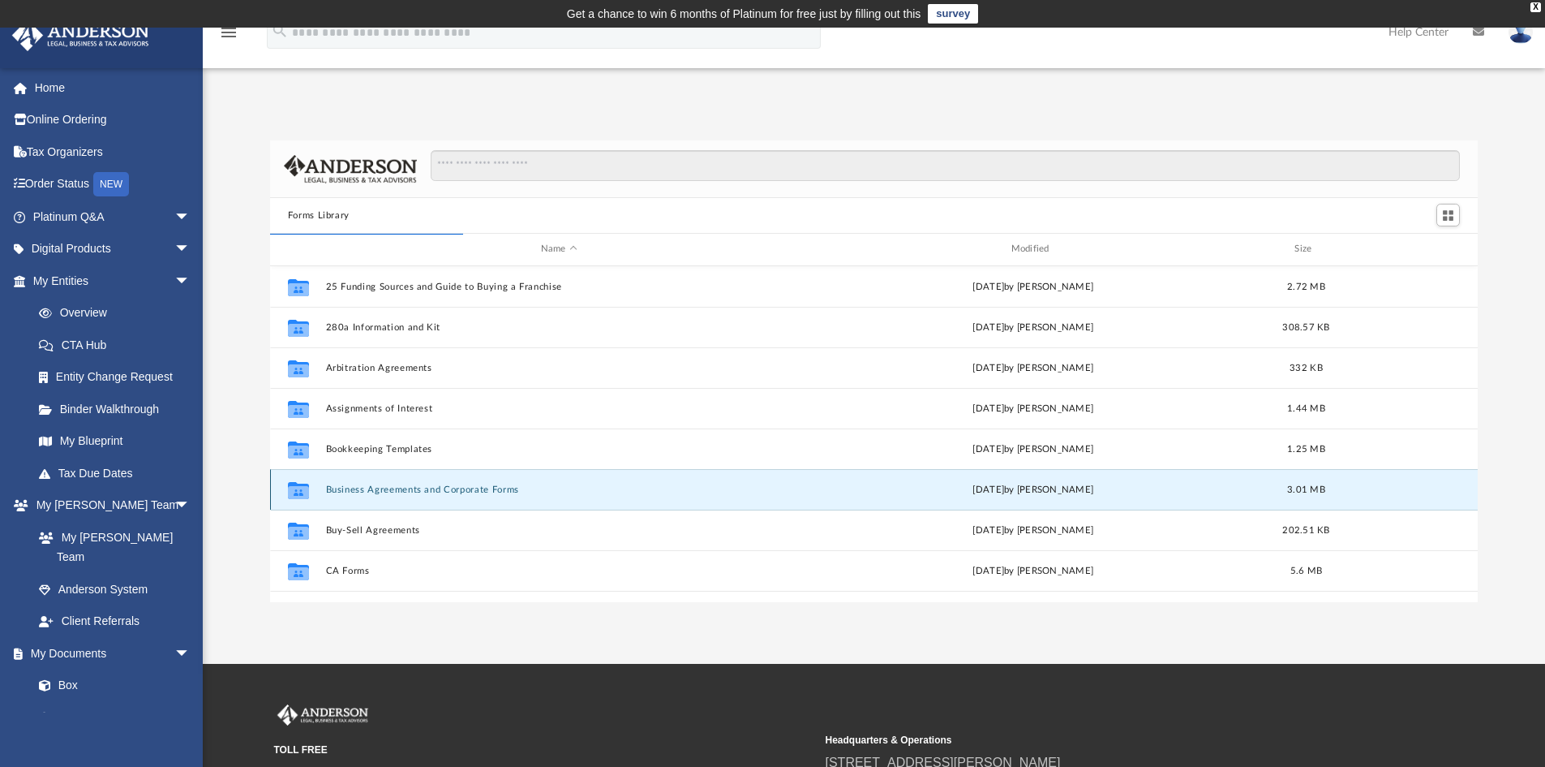
click at [466, 485] on button "Business Agreements and Corporate Forms" at bounding box center [558, 489] width 467 height 11
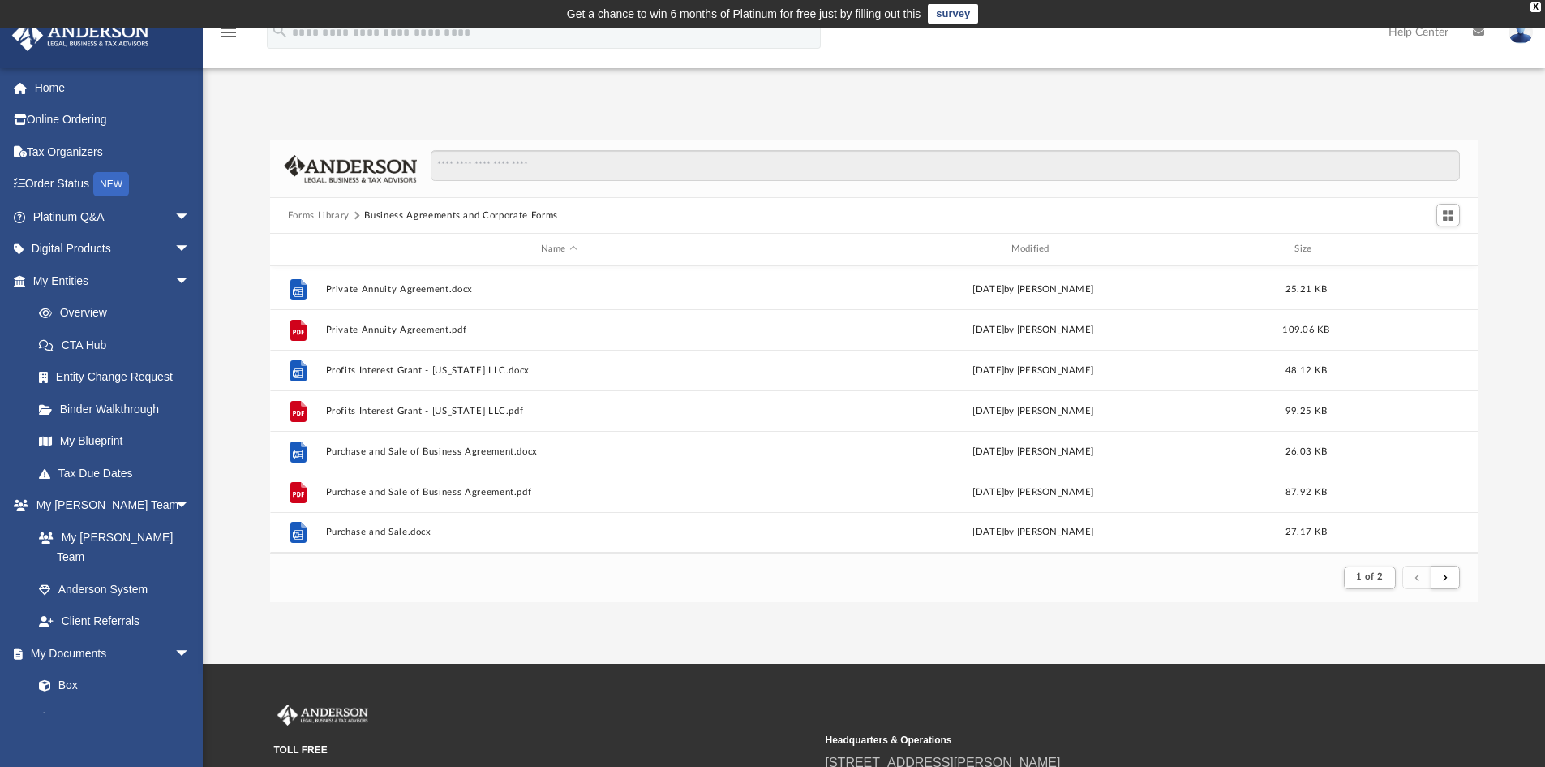
scroll to position [81, 0]
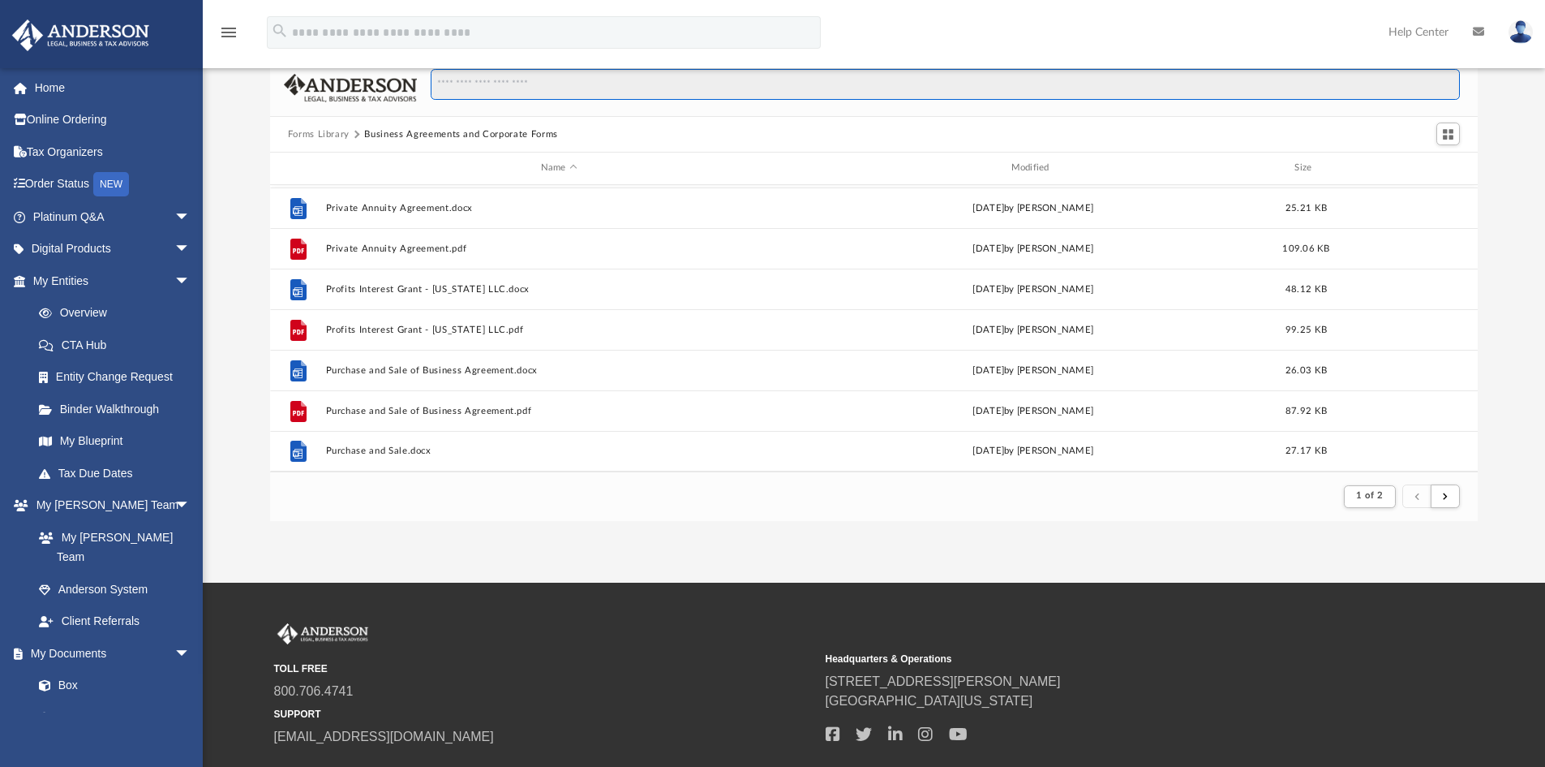
click at [490, 86] on input "Search files and folders" at bounding box center [945, 84] width 1029 height 31
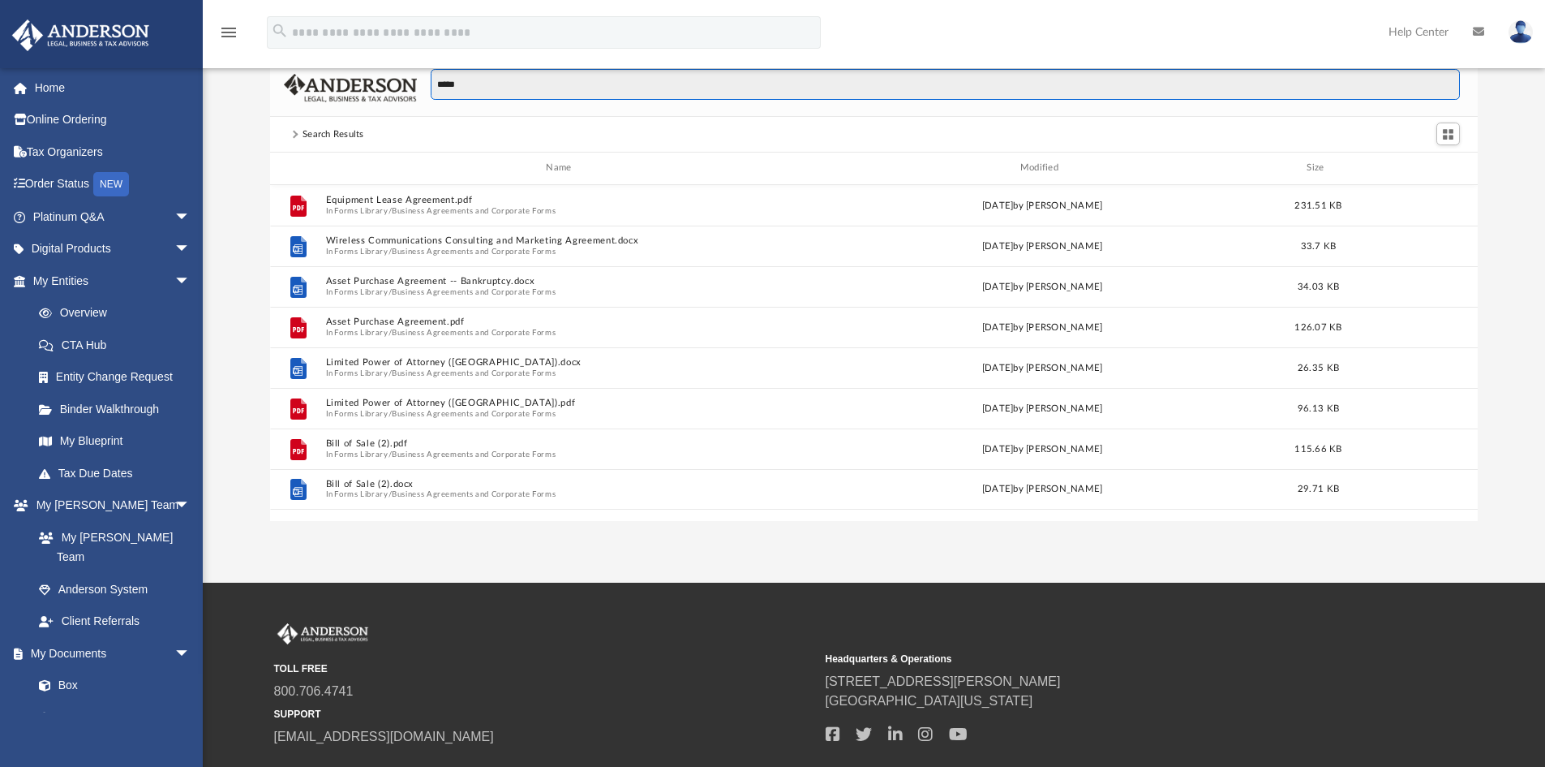
scroll to position [357, 1196]
type input "*****"
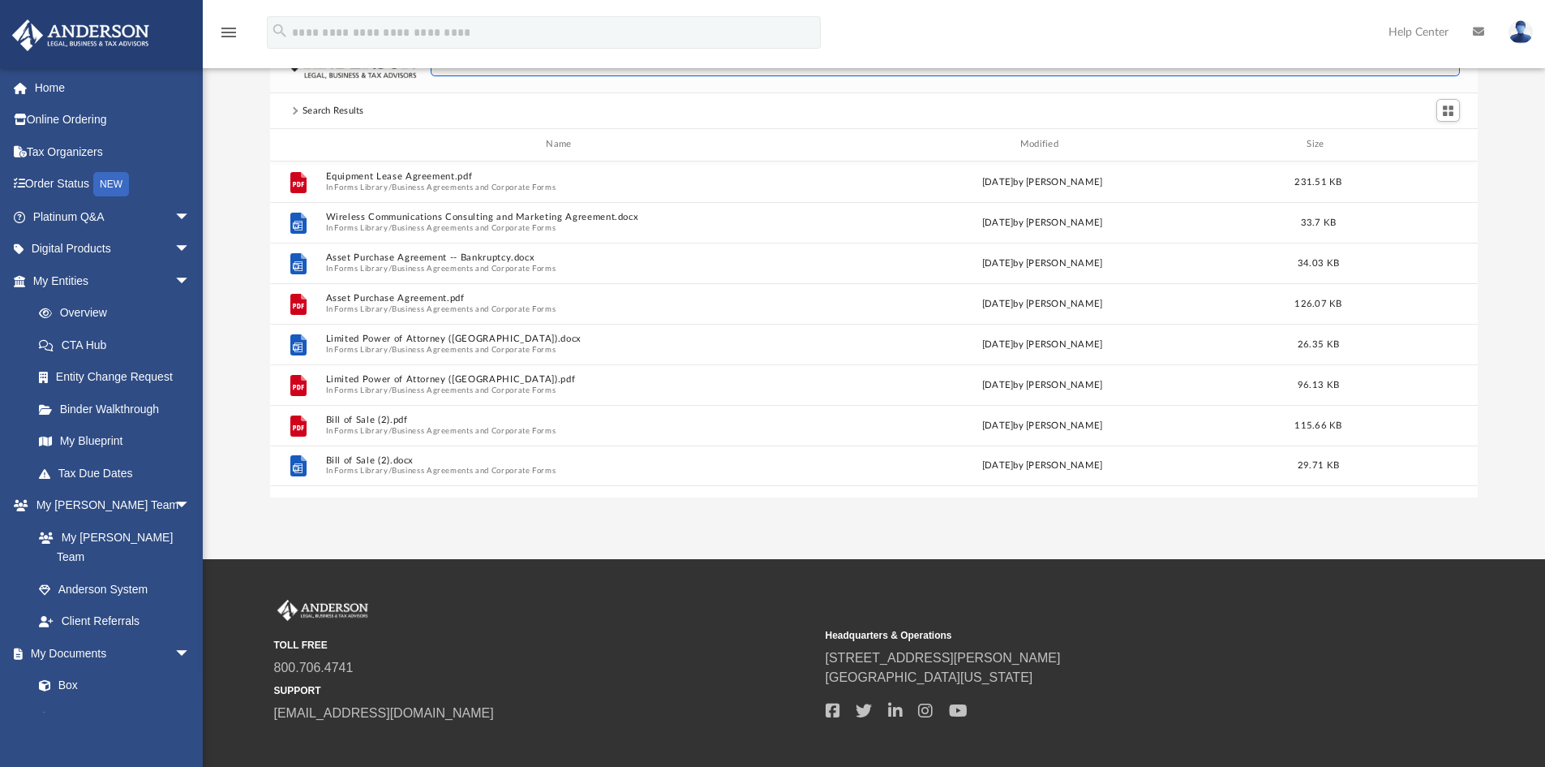
scroll to position [0, 0]
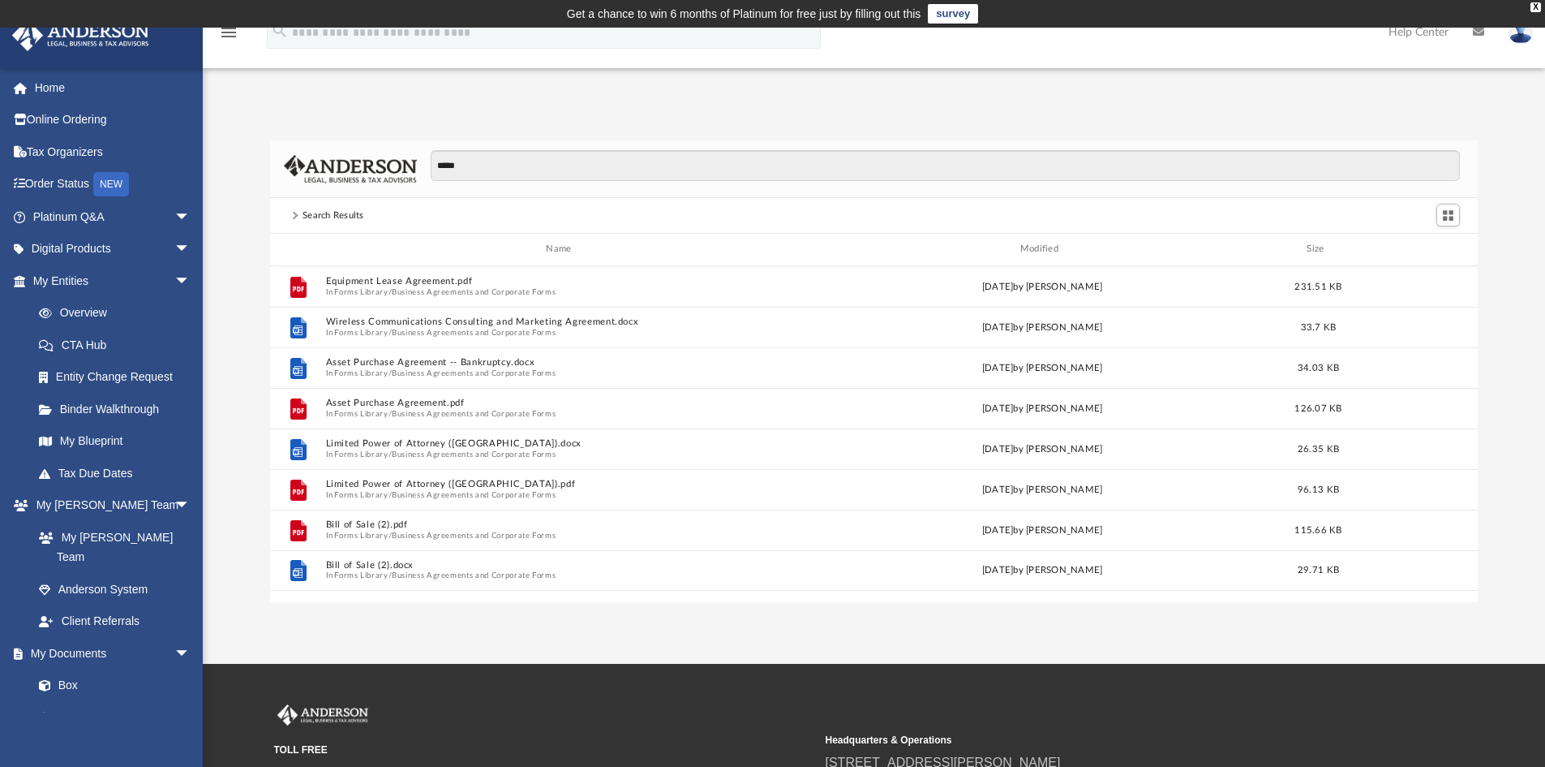
click at [320, 216] on div "Search Results" at bounding box center [334, 215] width 62 height 15
click at [297, 216] on span at bounding box center [294, 216] width 8 height 8
click at [174, 282] on span "arrow_drop_down" at bounding box center [190, 280] width 32 height 33
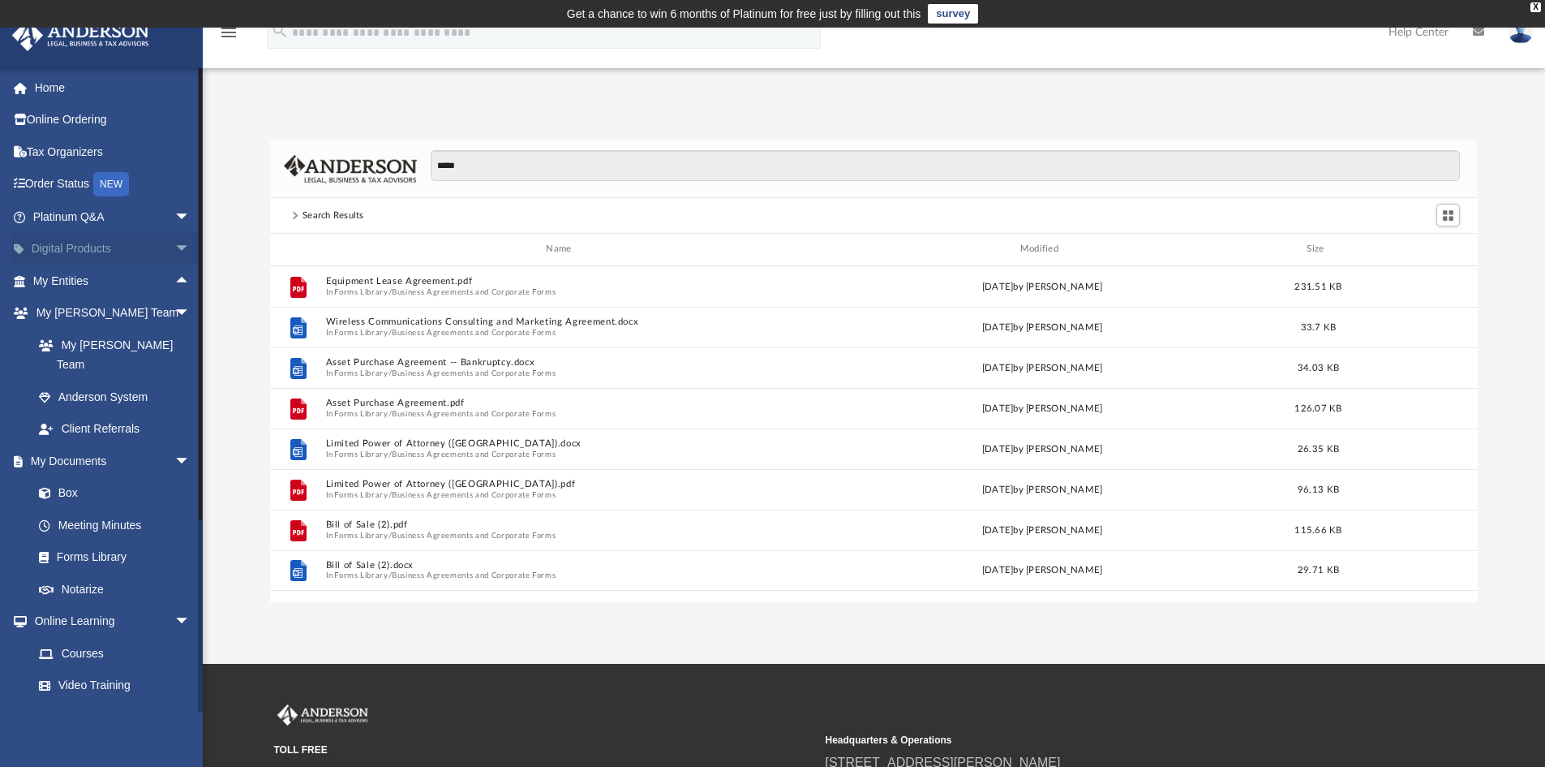
click at [174, 255] on span "arrow_drop_down" at bounding box center [190, 249] width 32 height 33
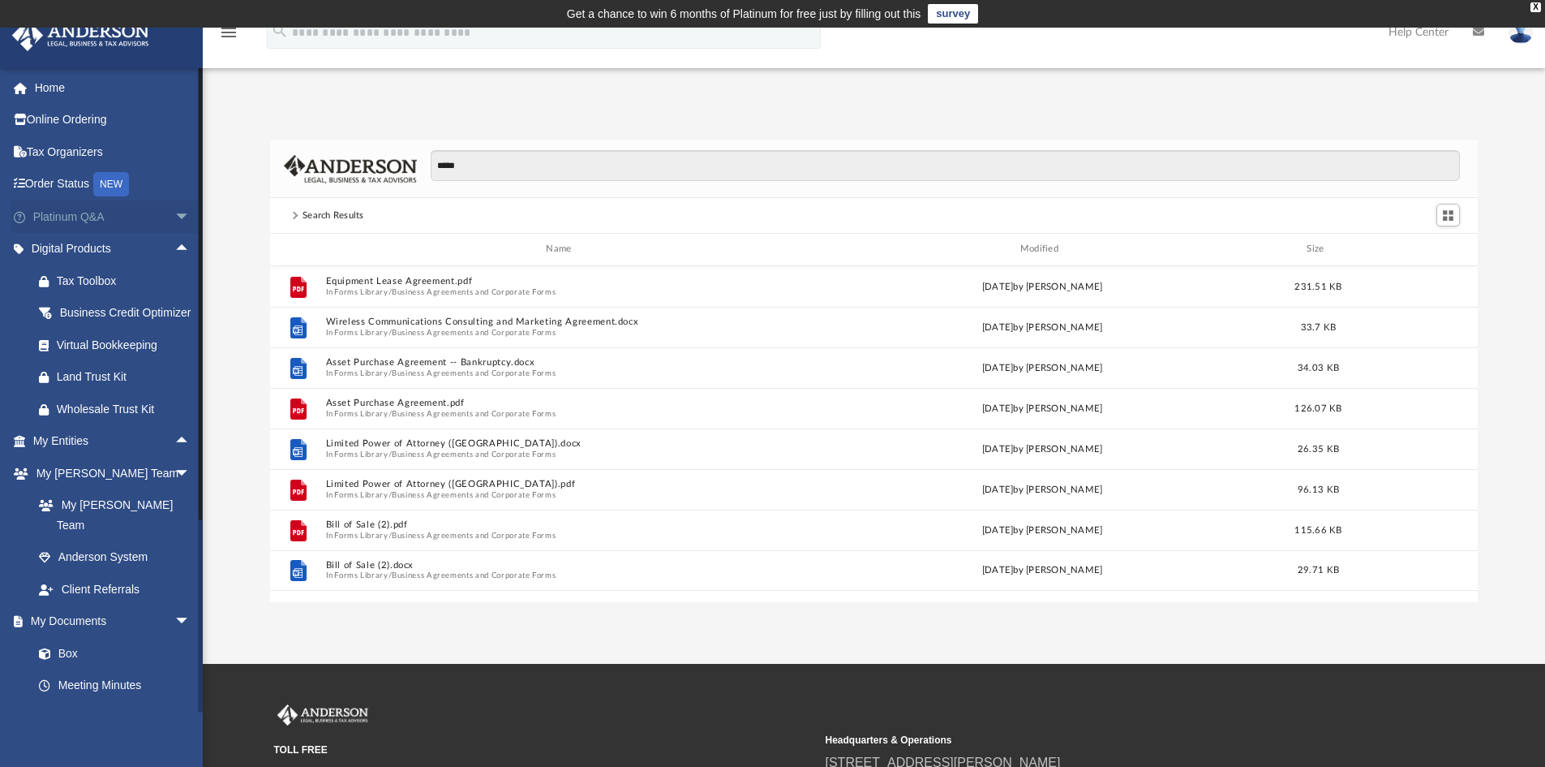
click at [174, 217] on span "arrow_drop_down" at bounding box center [190, 216] width 32 height 33
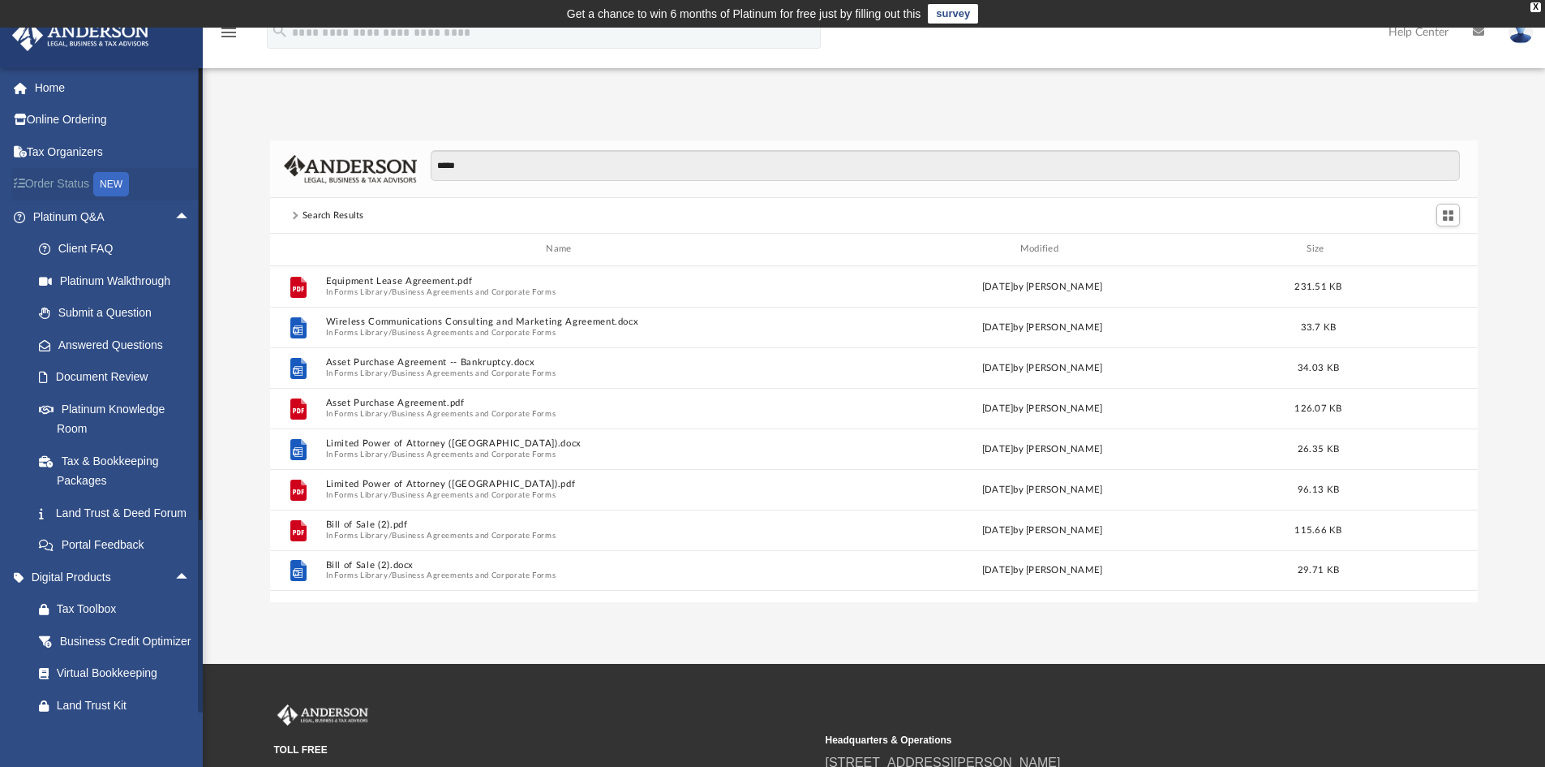
click at [70, 186] on link "Order Status NEW" at bounding box center [113, 184] width 204 height 33
